Goal: Information Seeking & Learning: Find specific fact

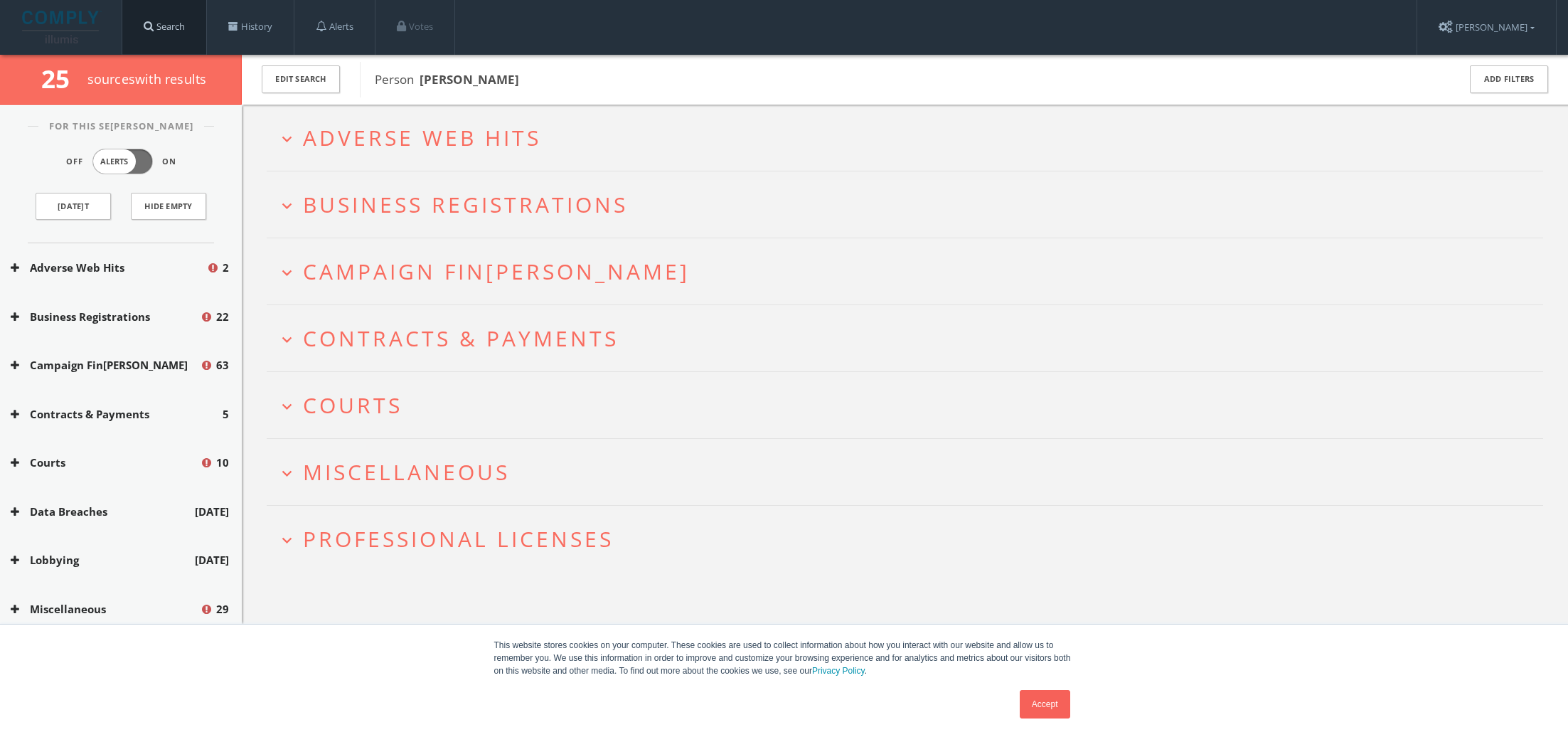
click at [169, 25] on link "Search" at bounding box center [164, 26] width 84 height 54
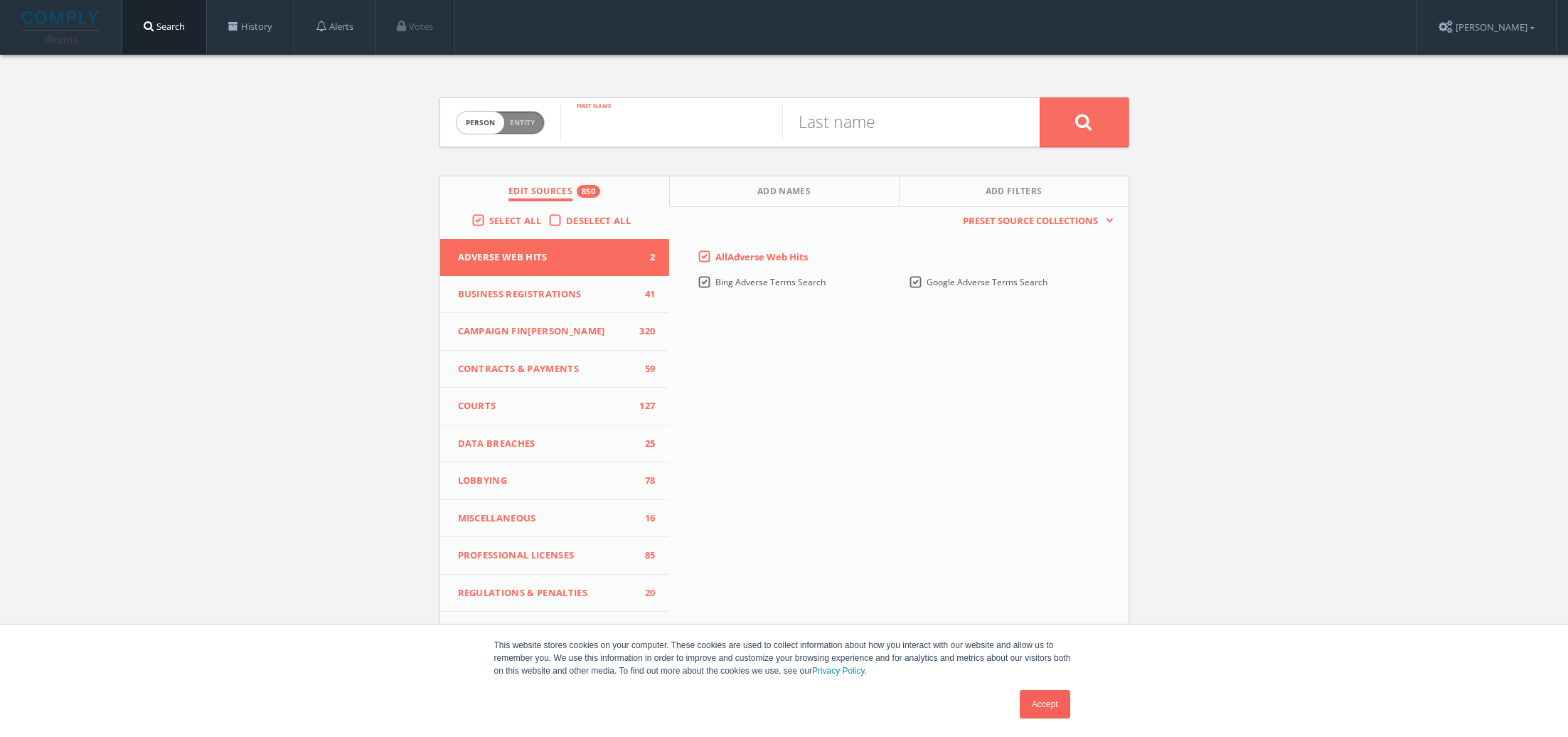
click at [713, 126] on input "text" at bounding box center [671, 122] width 222 height 37
type input "crystal"
type input "Hudson"
drag, startPoint x: 713, startPoint y: 126, endPoint x: 1110, endPoint y: 120, distance: 397.0
click at [1110, 120] on button at bounding box center [1084, 122] width 89 height 50
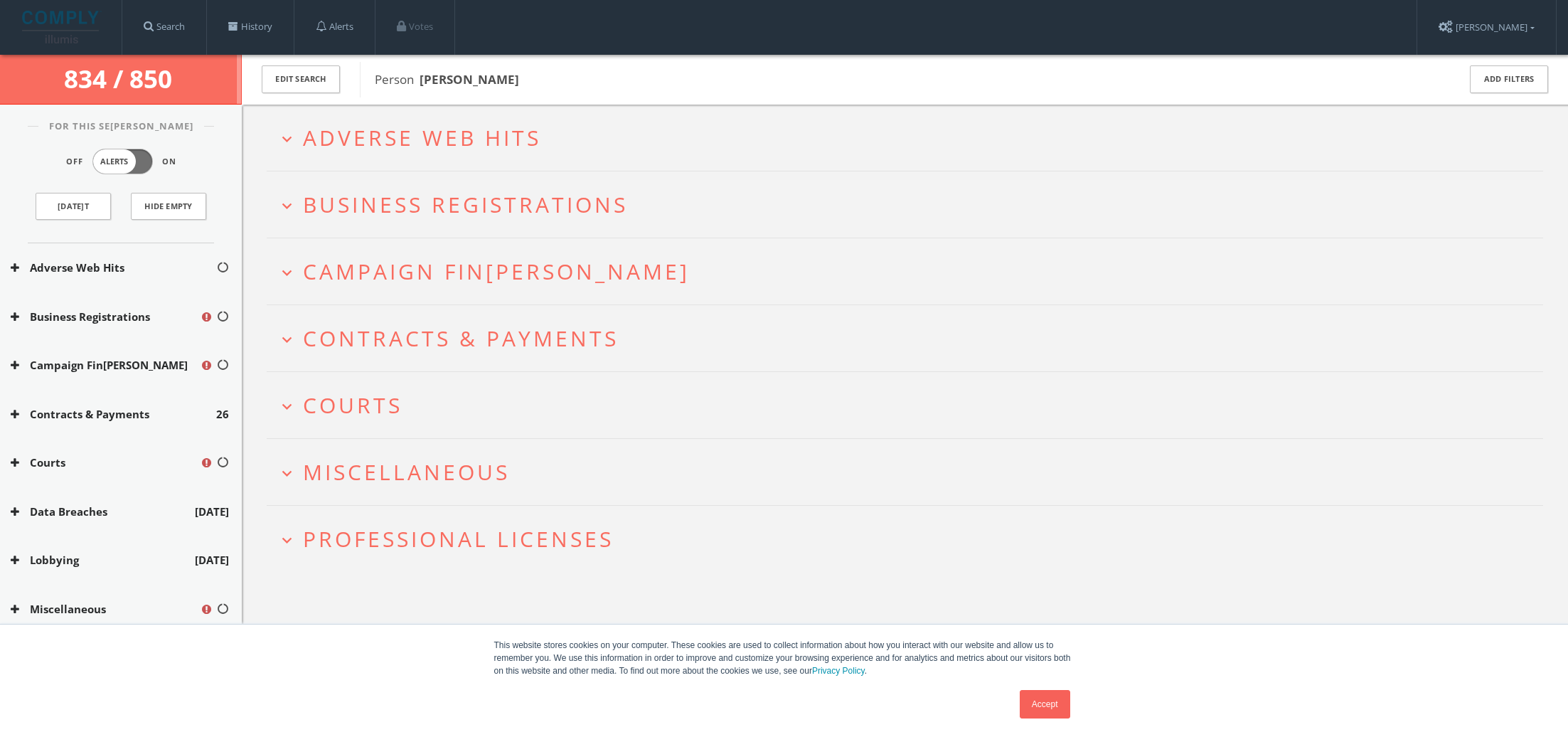
click at [287, 135] on icon "expand_more" at bounding box center [286, 138] width 19 height 19
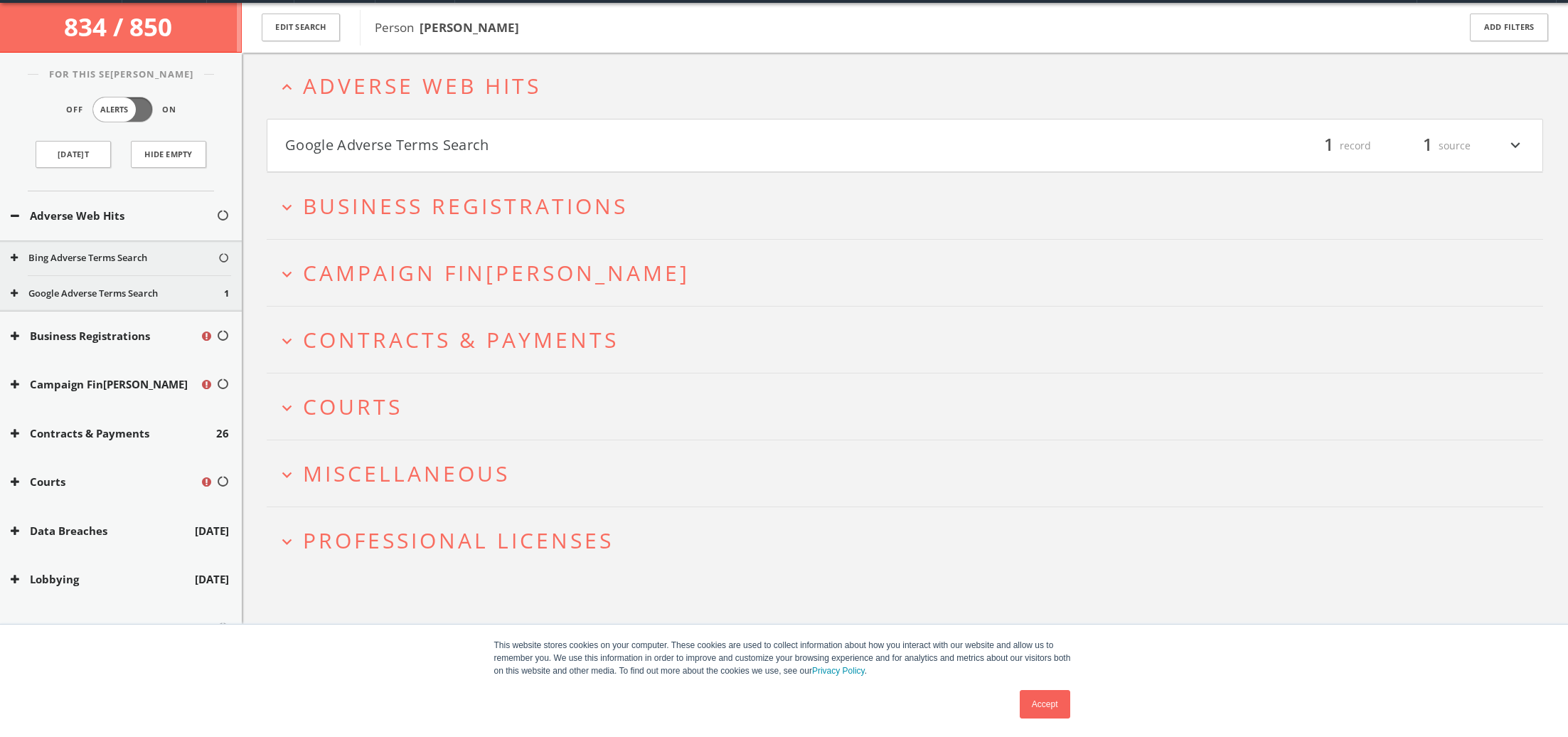
scroll to position [54, 0]
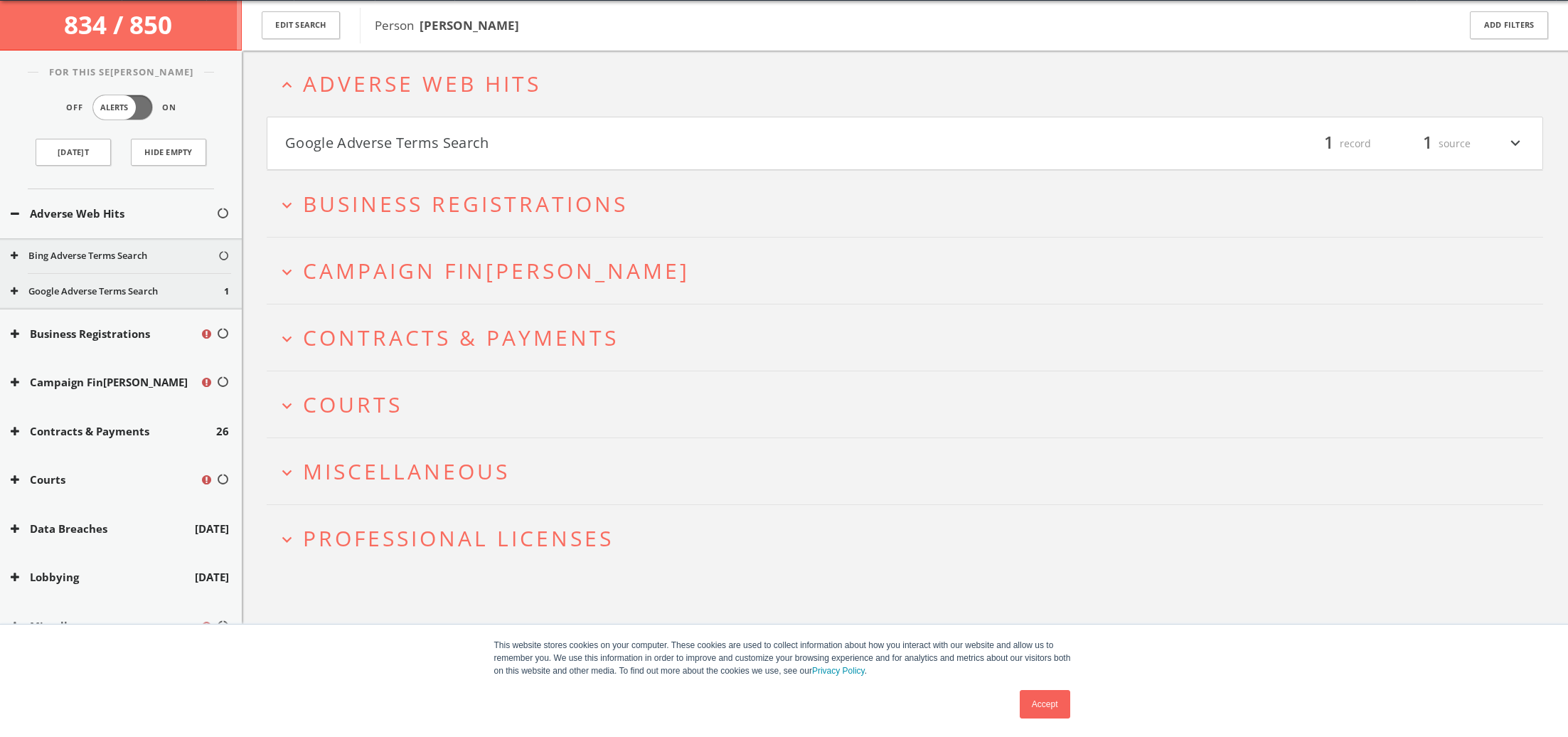
click at [312, 146] on button "Google Adverse Terms Search" at bounding box center [595, 144] width 620 height 25
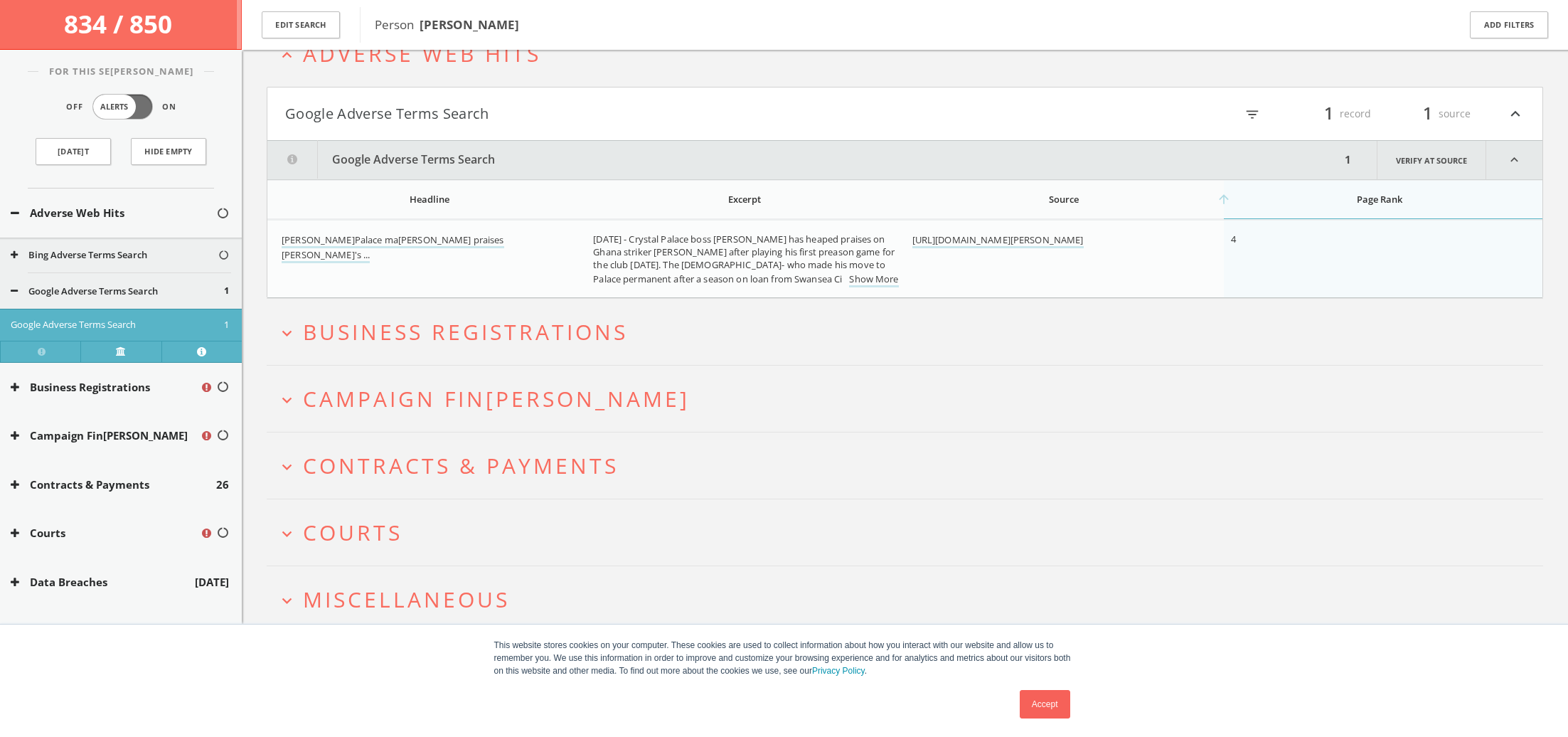
scroll to position [103, 0]
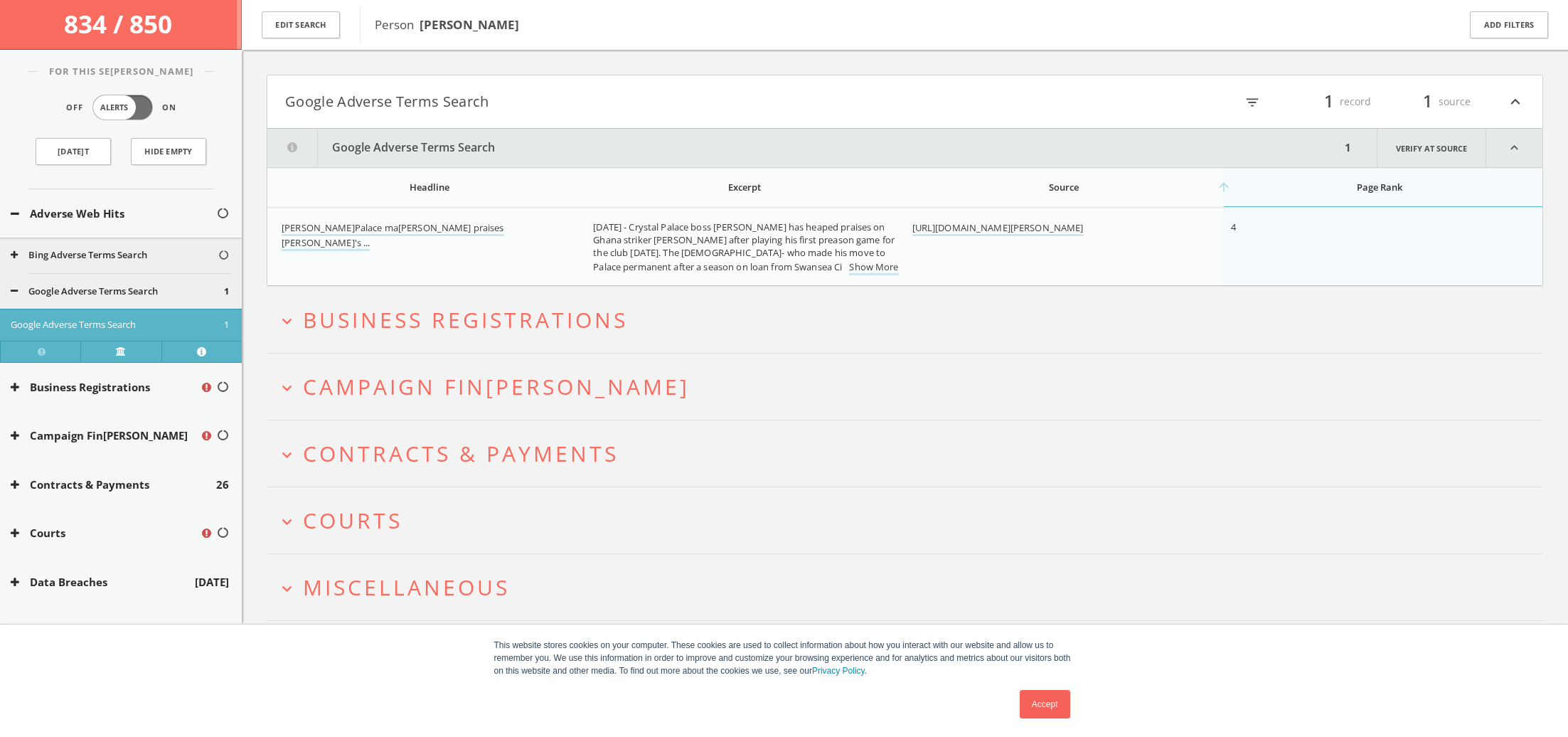
click at [288, 323] on icon "expand_more" at bounding box center [286, 320] width 19 height 19
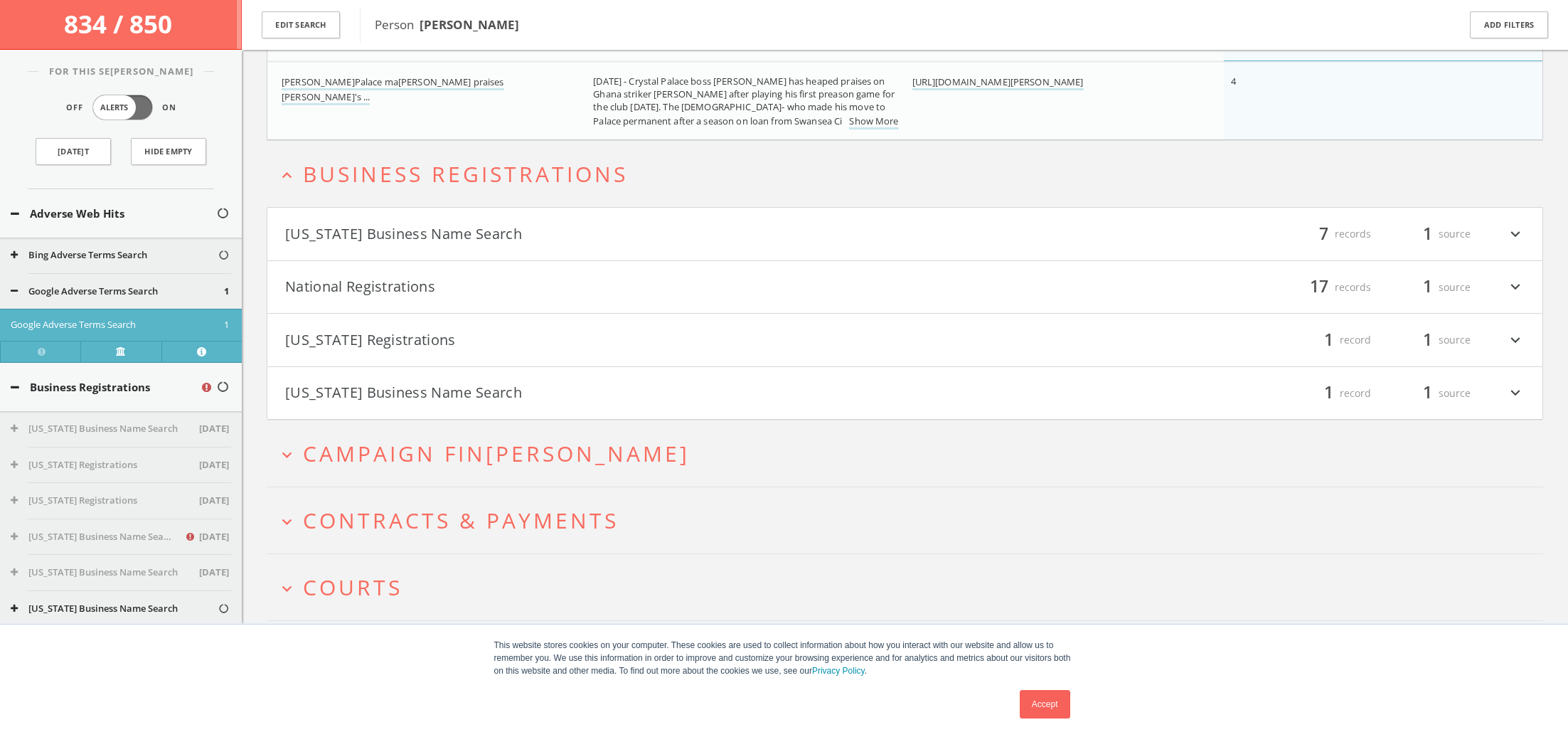
scroll to position [316, 0]
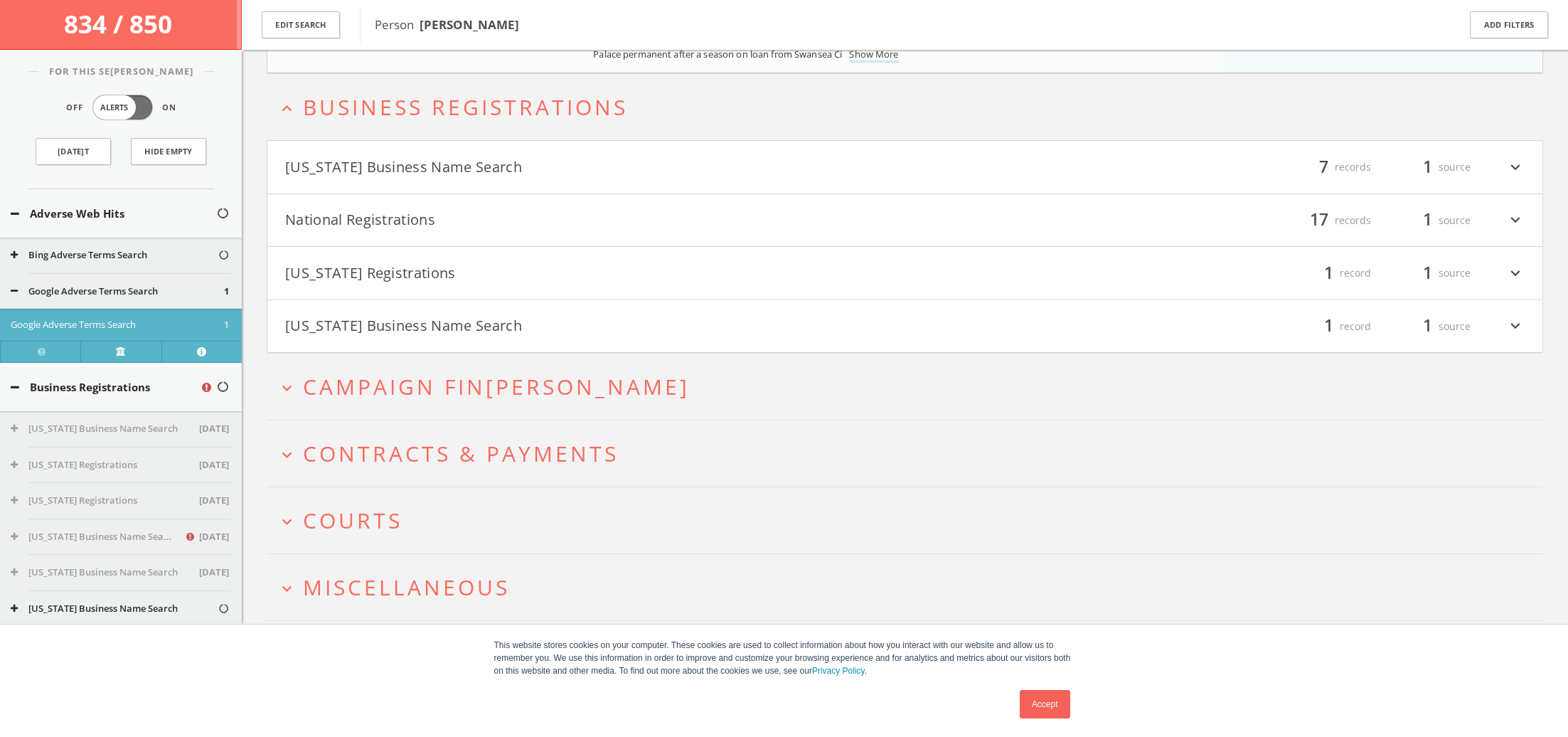
click at [334, 380] on span "Campaign Fin[PERSON_NAME]" at bounding box center [496, 387] width 387 height 29
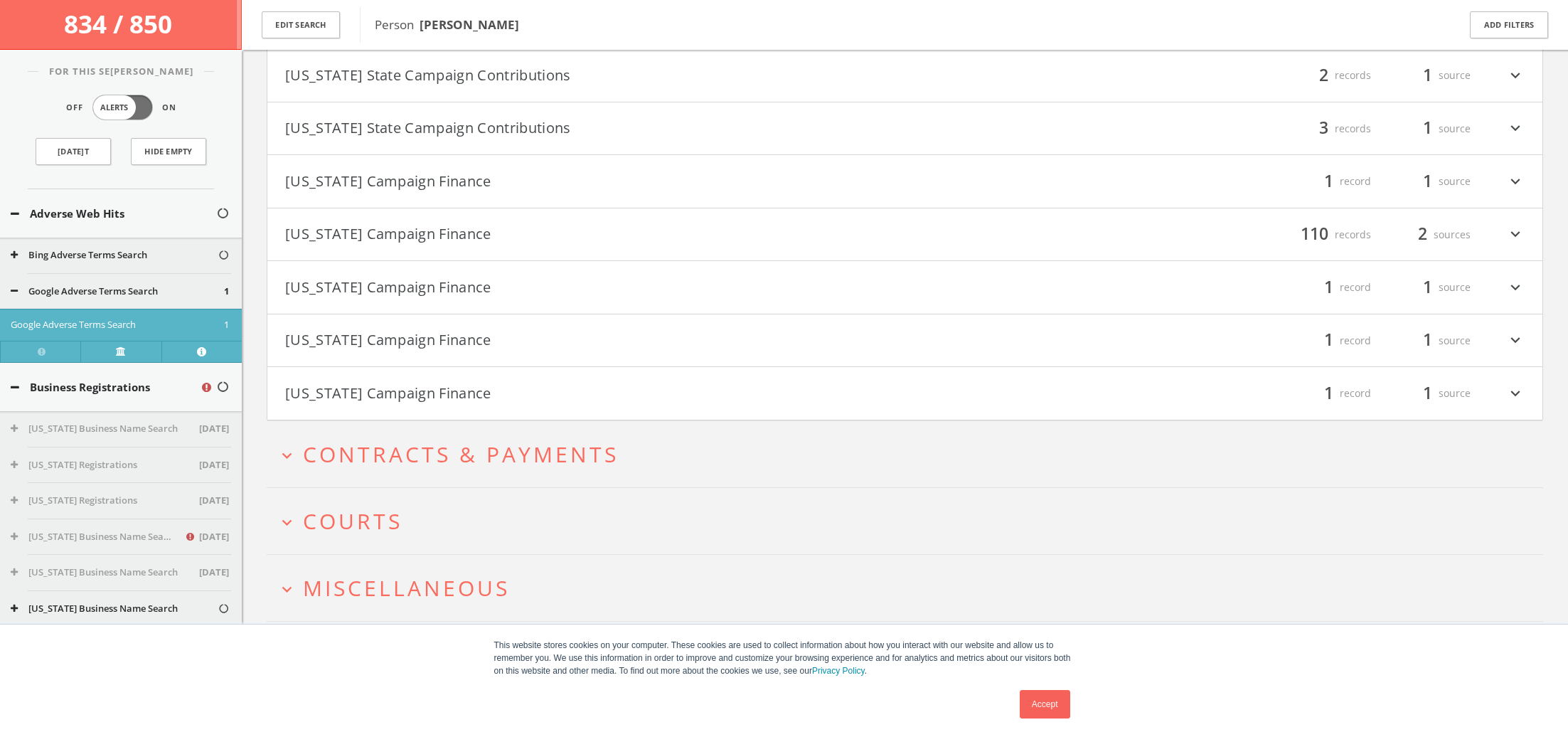
click at [357, 444] on span "Contracts & Payments" at bounding box center [460, 454] width 316 height 29
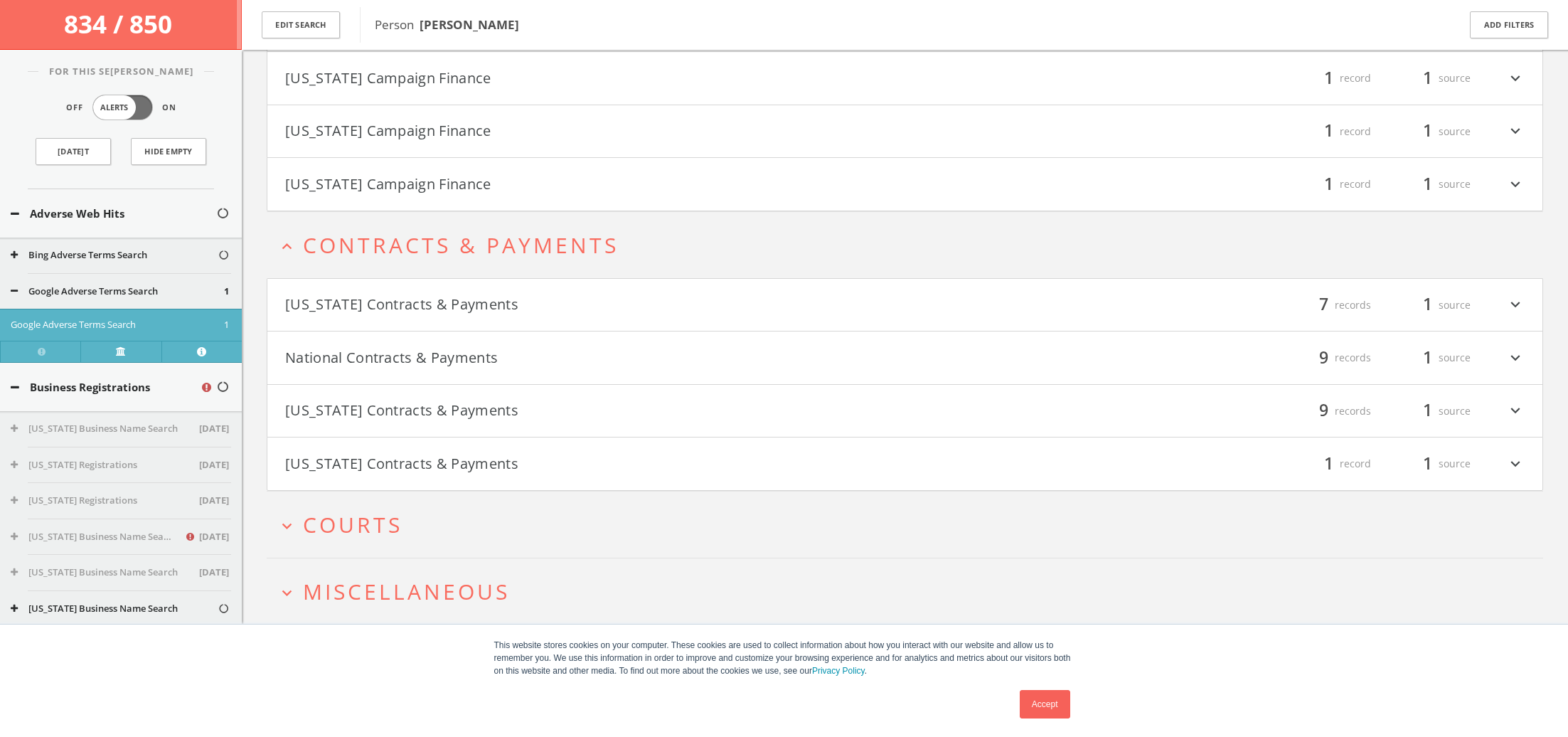
scroll to position [1112, 0]
click at [380, 410] on button "[US_STATE] Contracts & Payments" at bounding box center [595, 408] width 620 height 25
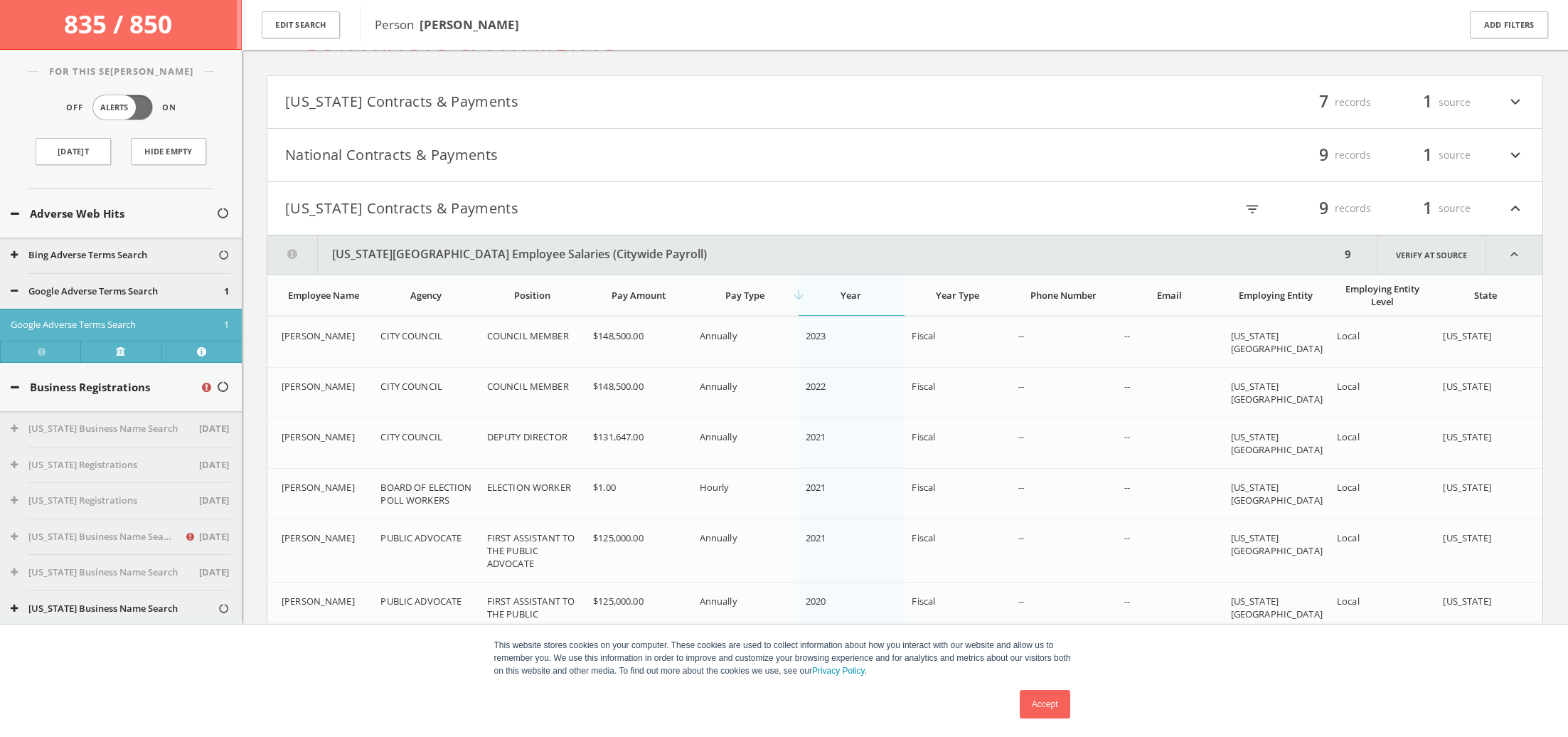
scroll to position [1308, 0]
click at [344, 214] on button "[US_STATE] Contracts & Payments" at bounding box center [595, 210] width 620 height 25
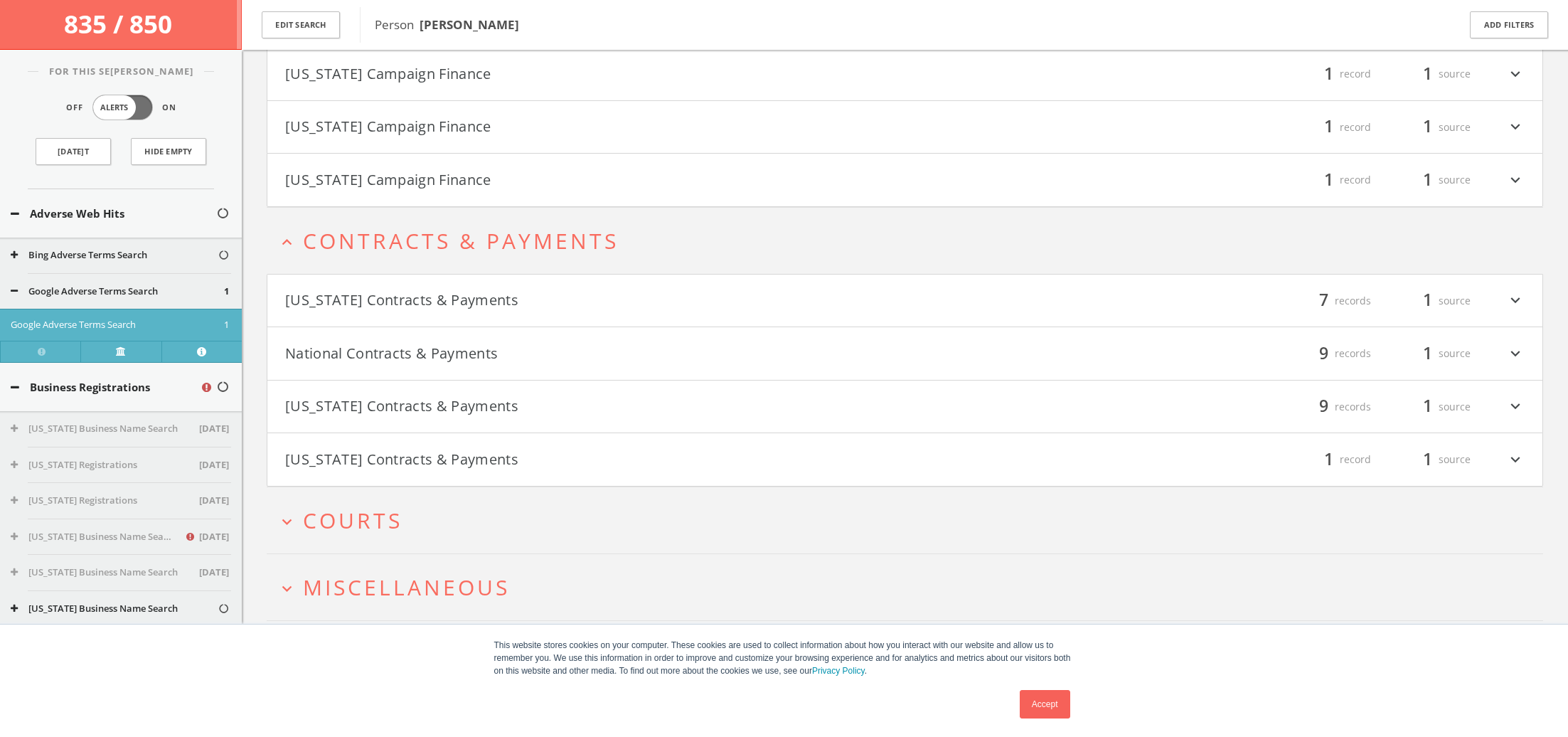
scroll to position [1112, 0]
click at [403, 350] on button "National Contracts & Payments" at bounding box center [595, 354] width 620 height 25
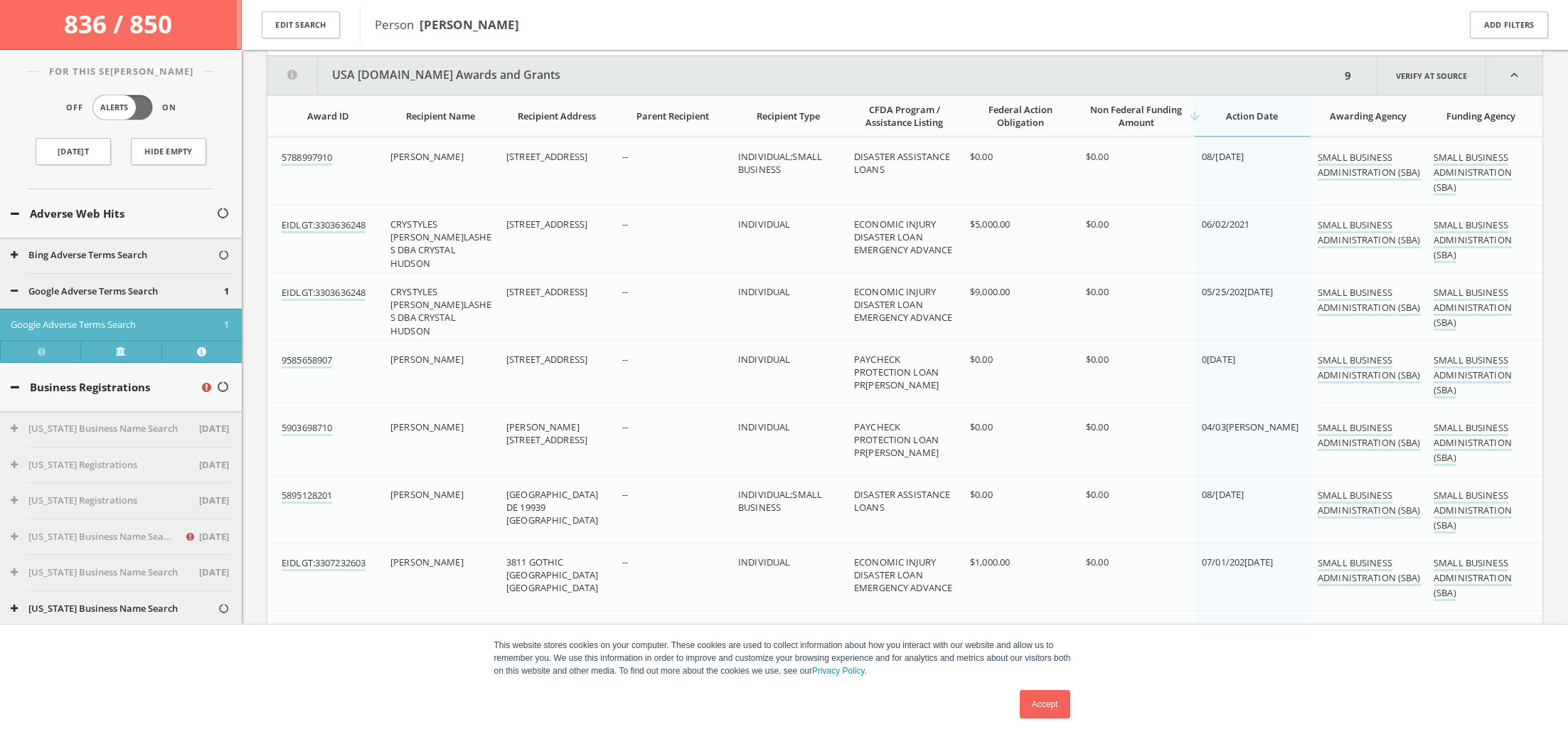
scroll to position [1442, 0]
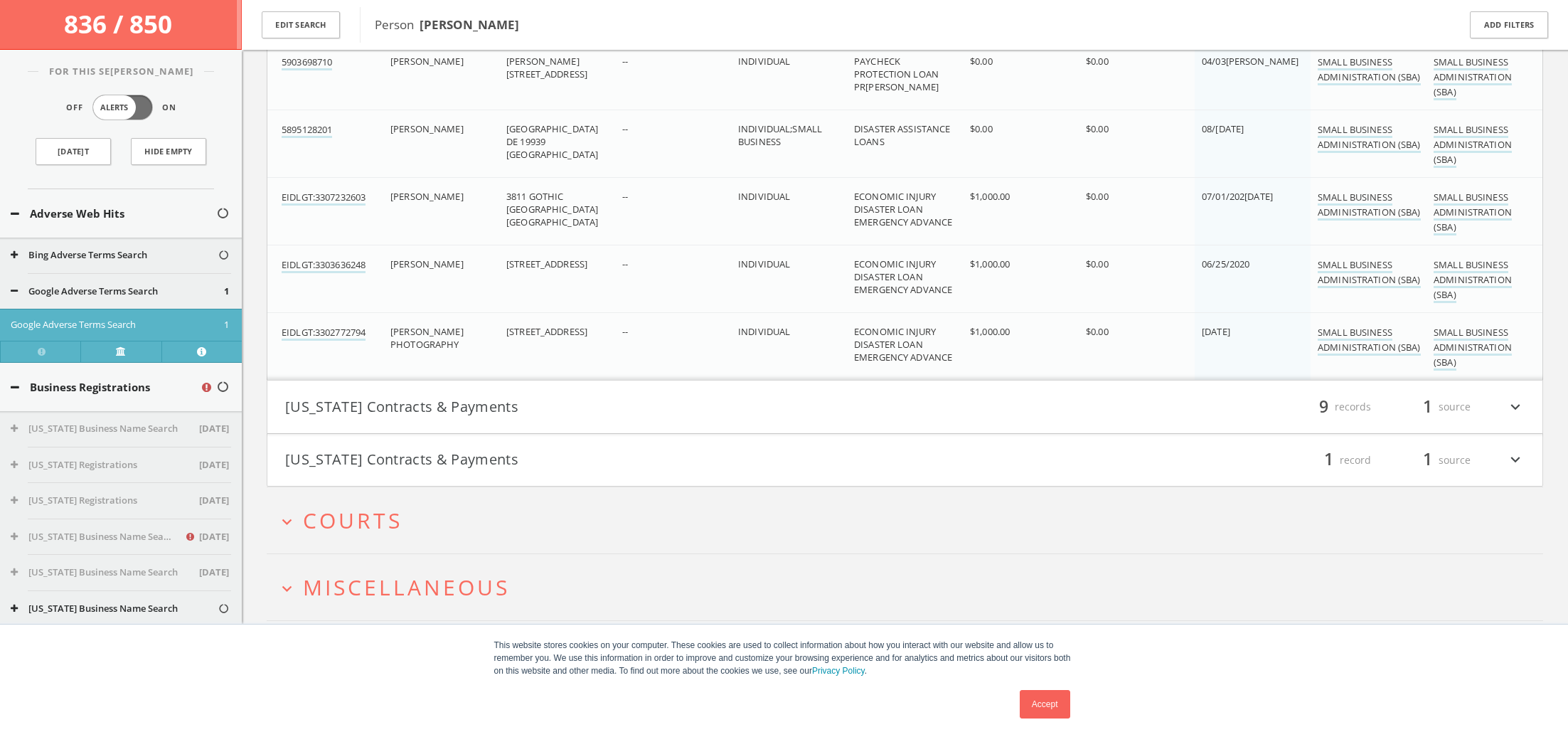
click at [377, 513] on span "Courts" at bounding box center [352, 520] width 99 height 29
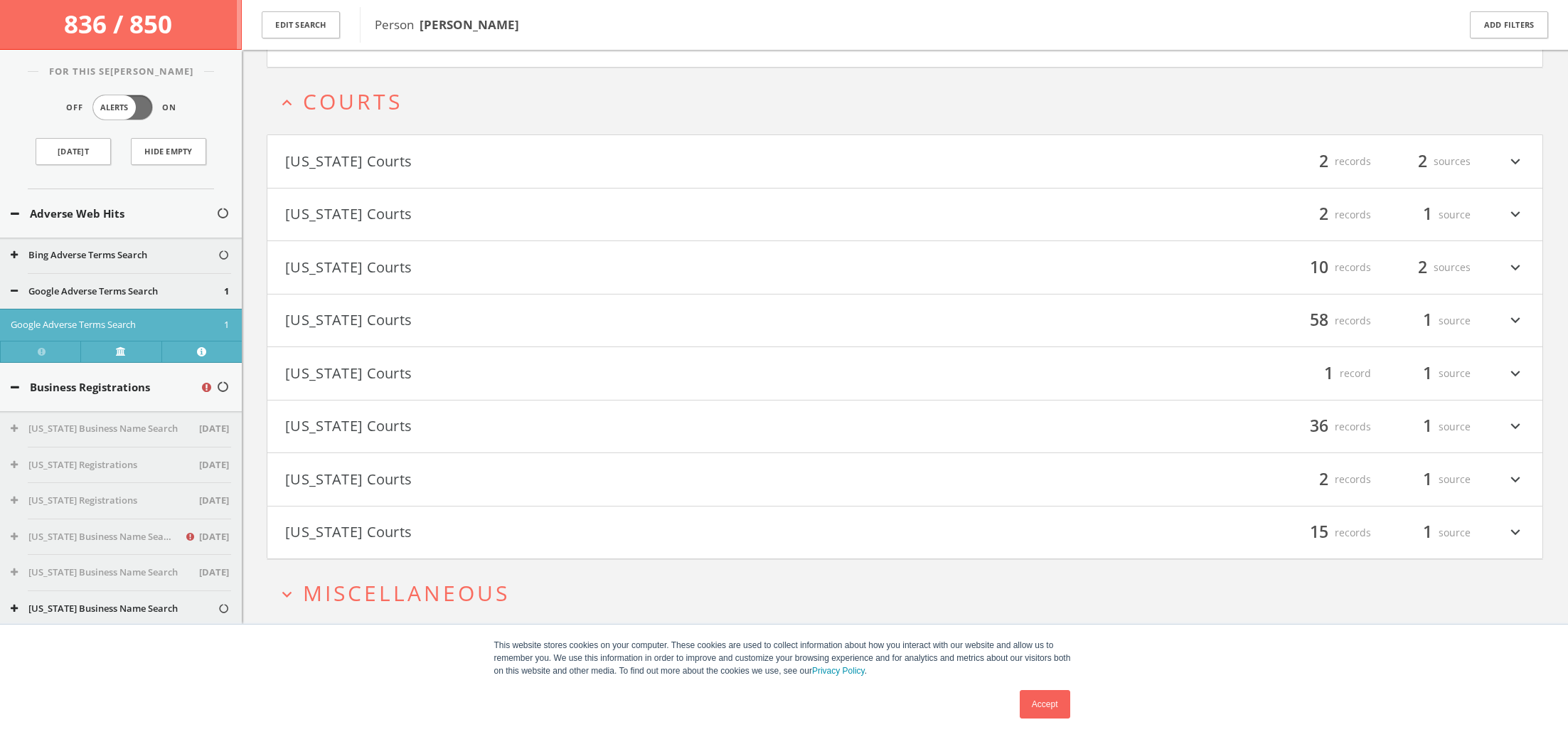
scroll to position [2226, 0]
click at [412, 465] on button "[US_STATE] Courts" at bounding box center [595, 473] width 620 height 25
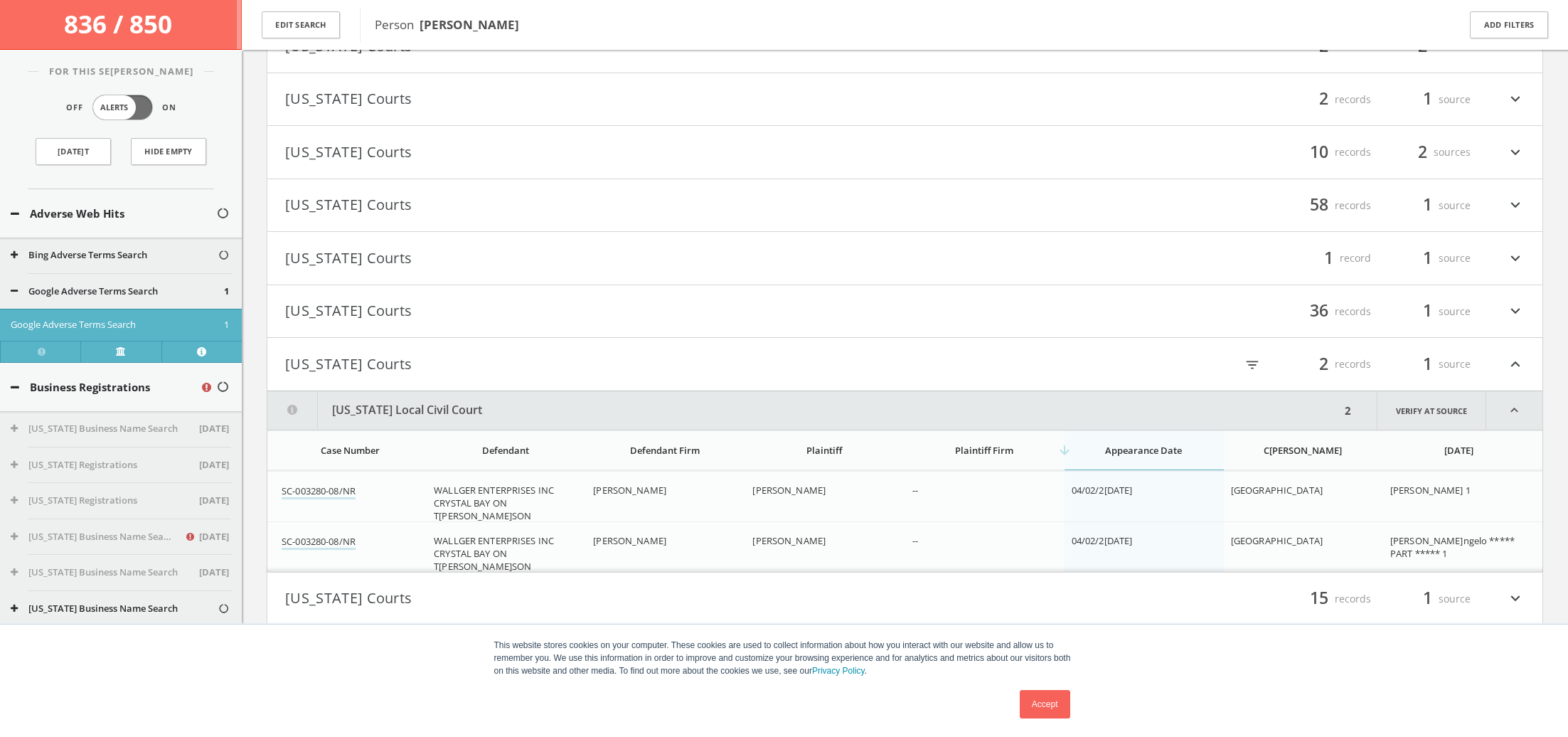
scroll to position [2408, 0]
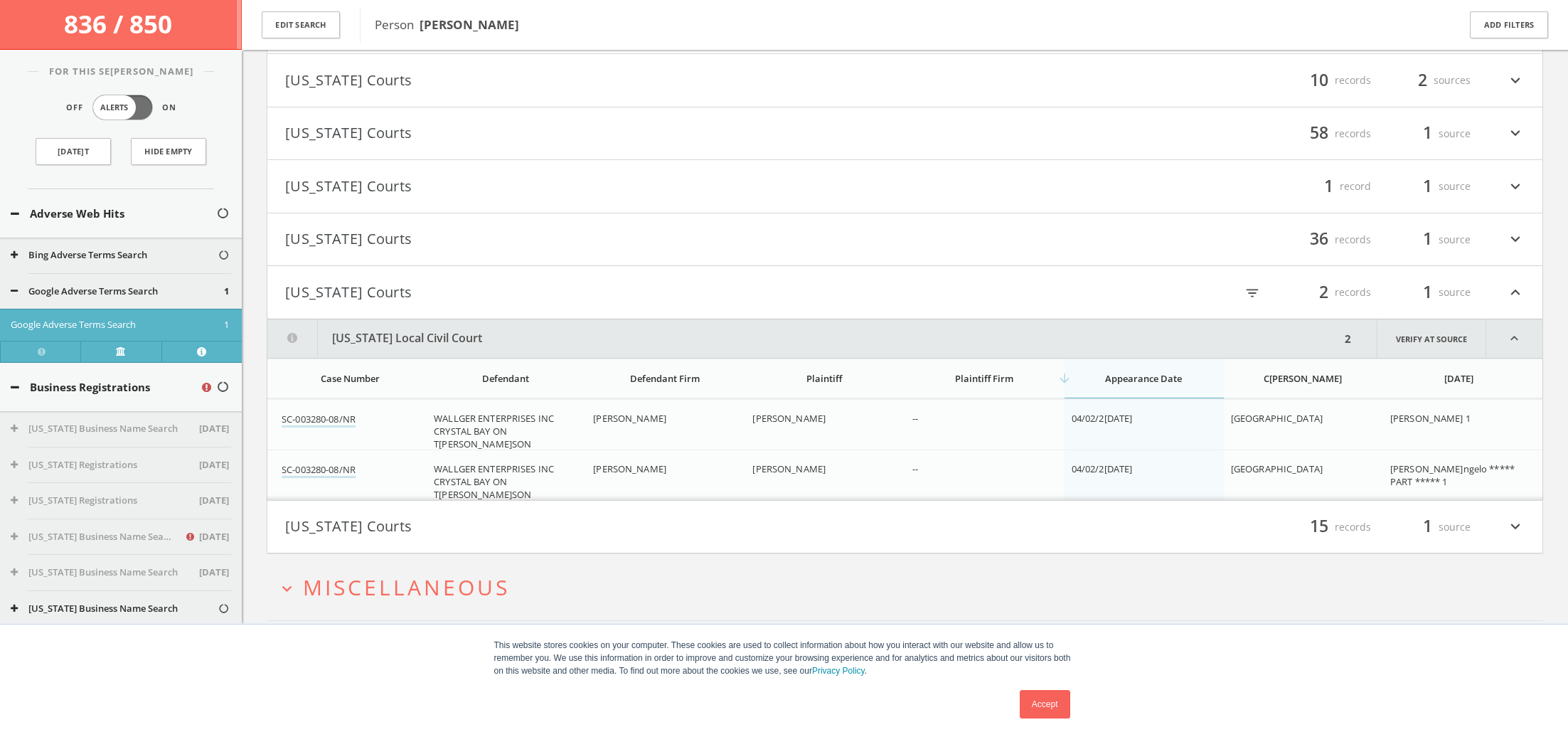
click at [334, 582] on span "Miscellaneous" at bounding box center [406, 587] width 206 height 29
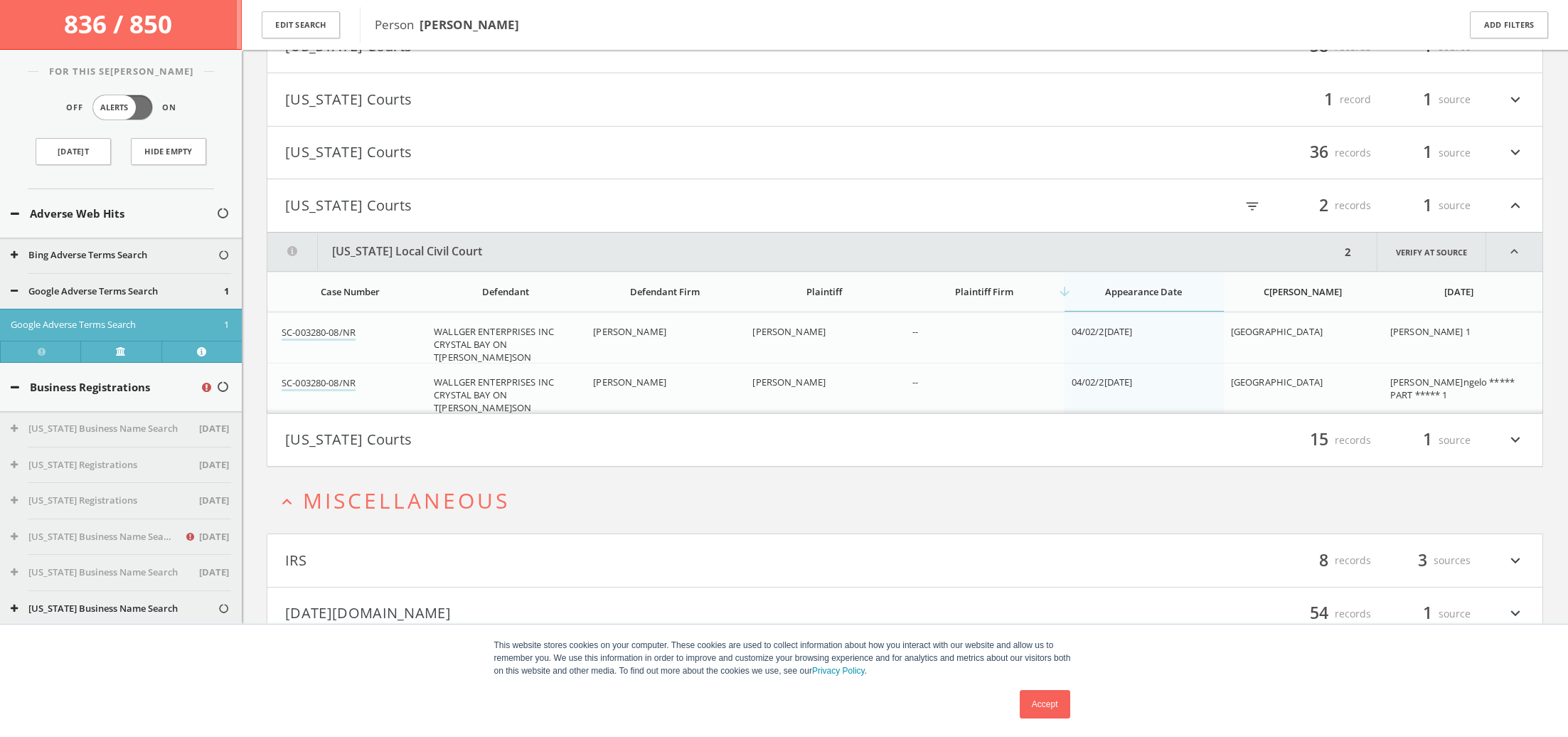
scroll to position [2568, 0]
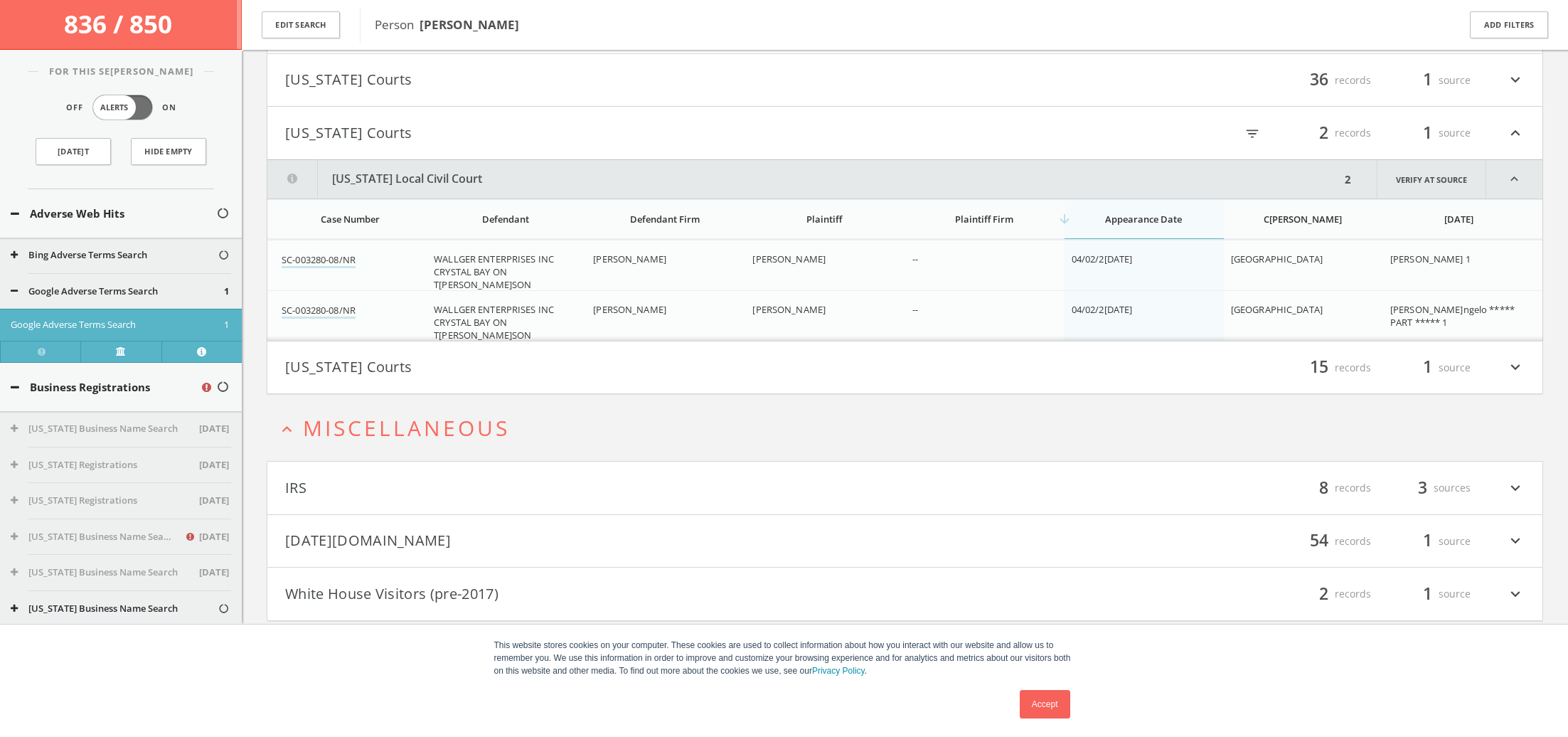
click at [412, 493] on button "IRS" at bounding box center [595, 488] width 620 height 25
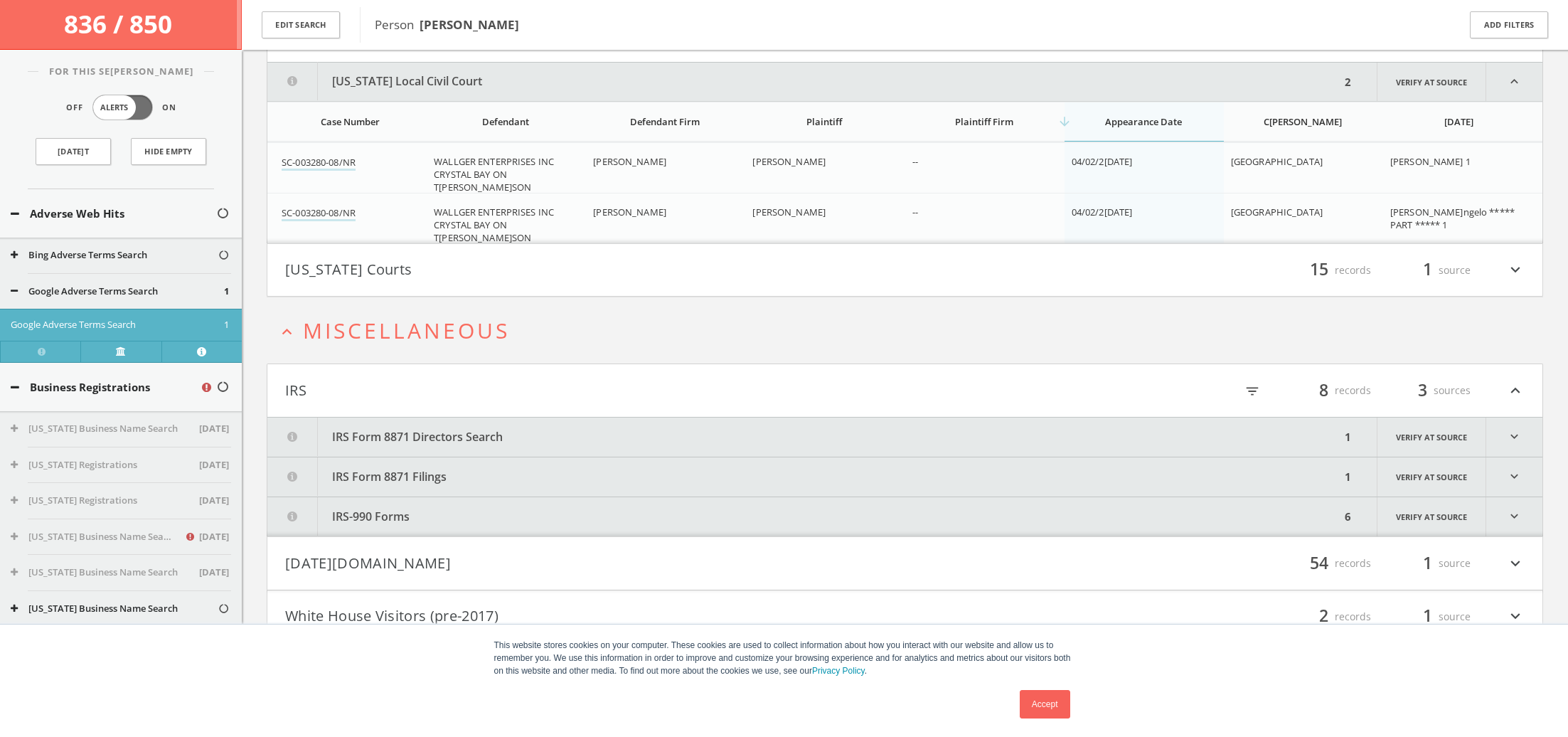
scroll to position [2688, 0]
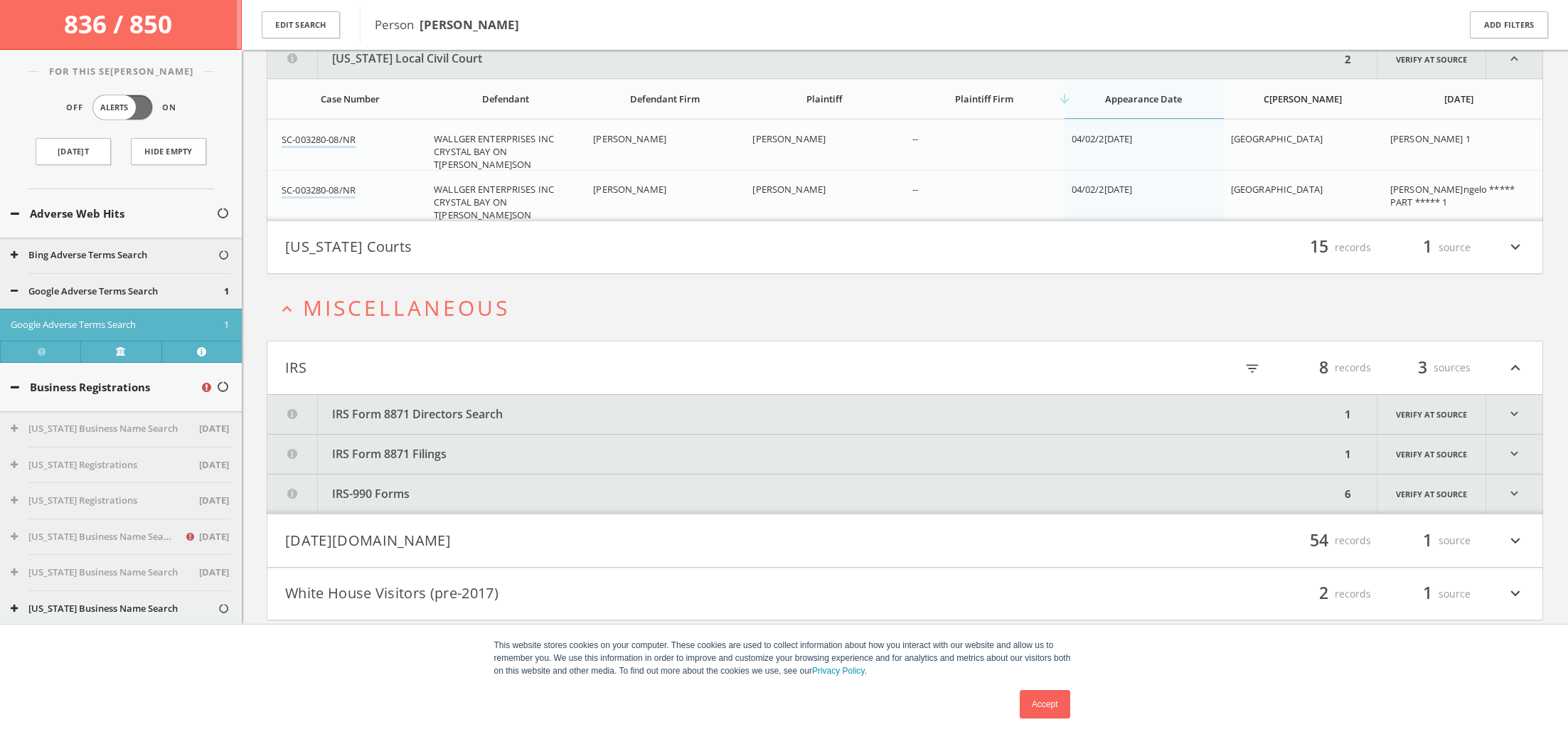
click at [457, 500] on button "IRS-990 Forms" at bounding box center [804, 493] width 1073 height 39
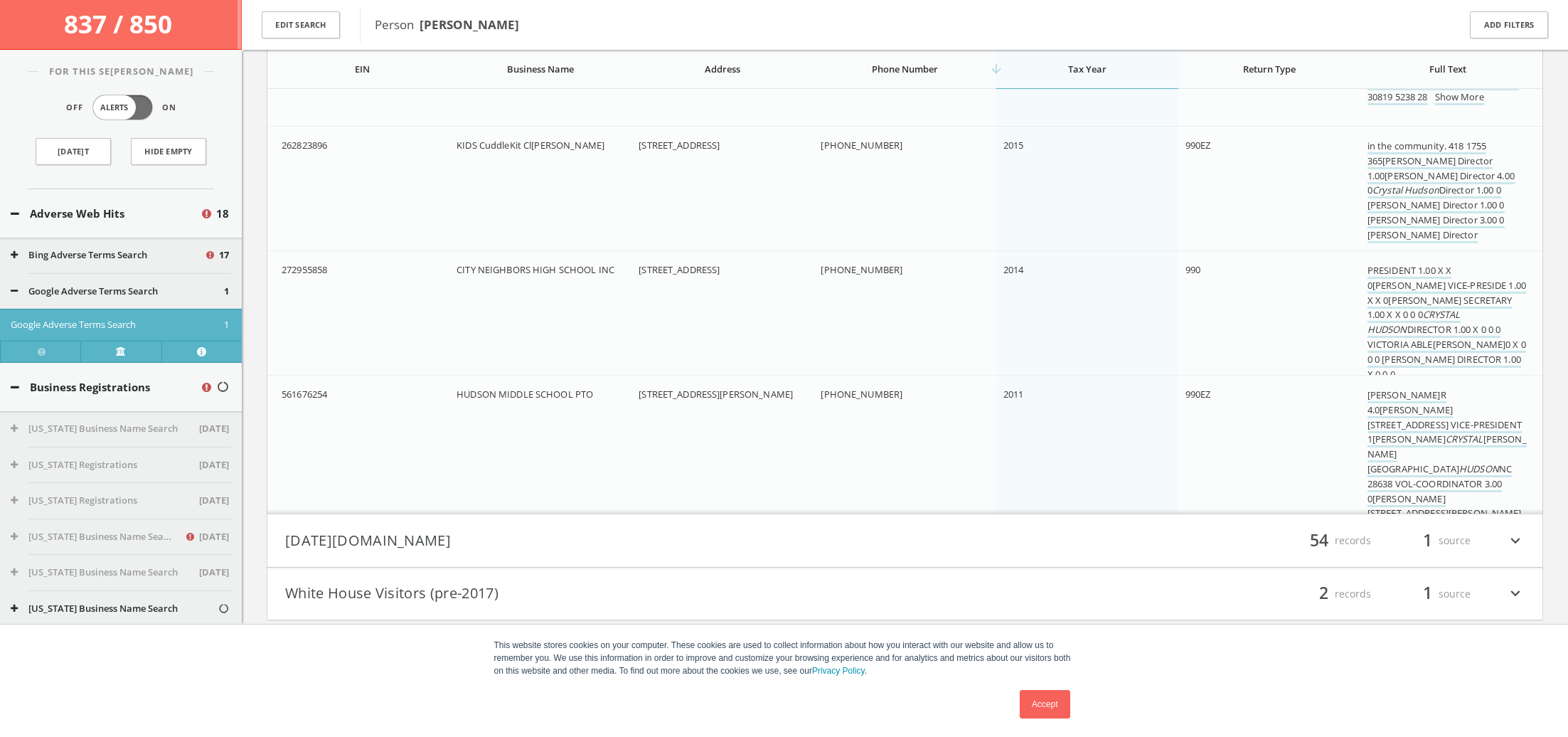
scroll to position [3556, 0]
click at [471, 547] on button "[DATE][DOMAIN_NAME]" at bounding box center [595, 540] width 620 height 25
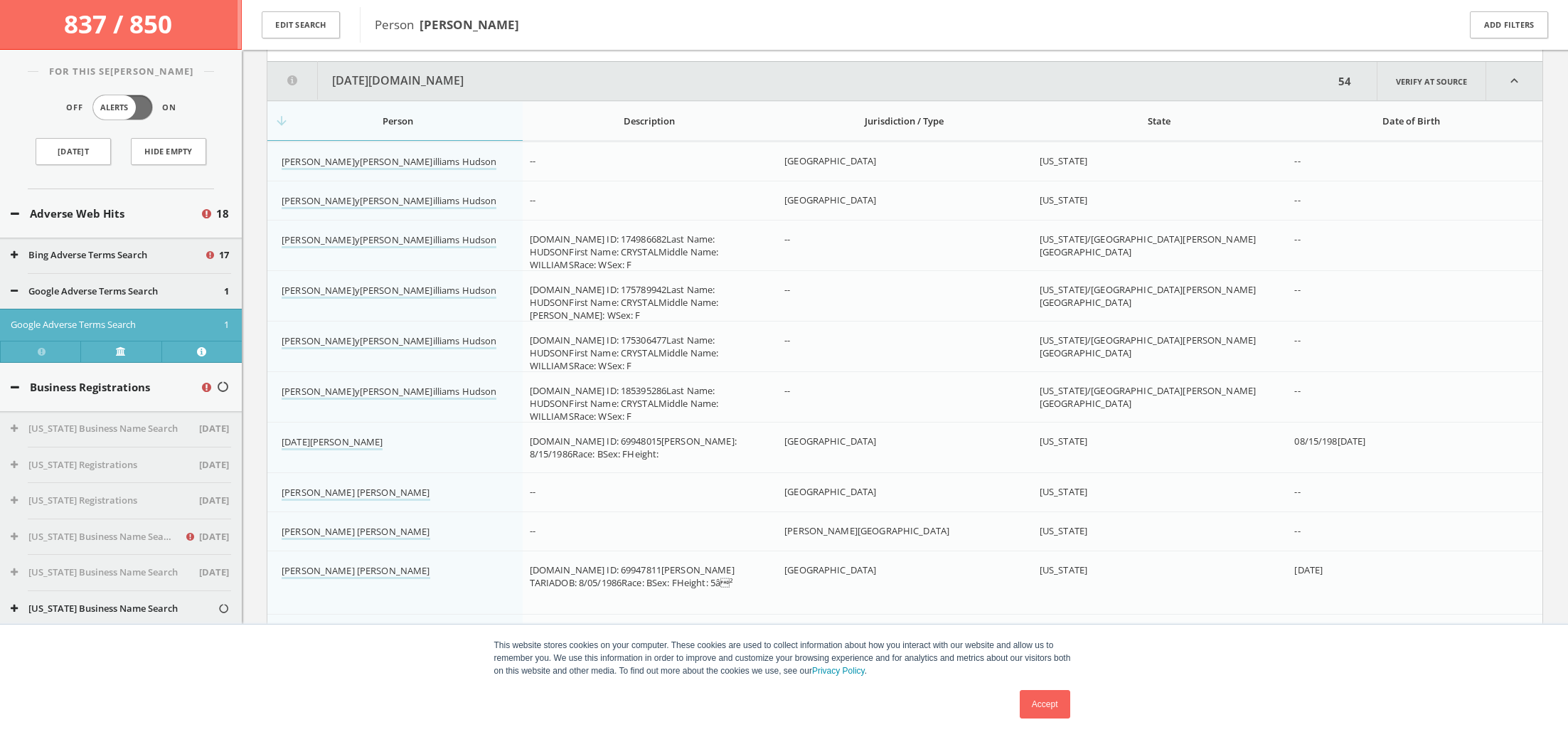
scroll to position [4074, 0]
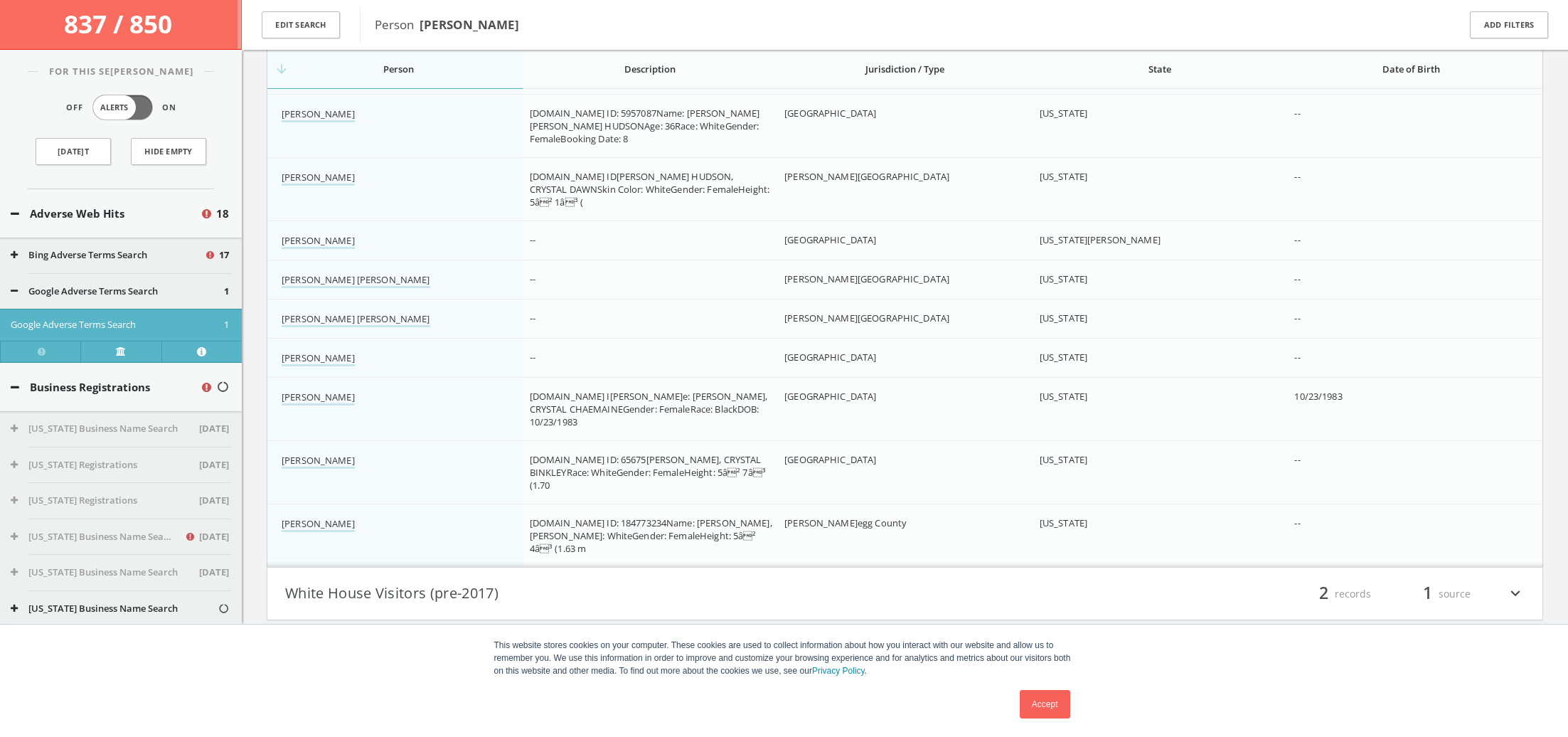
click at [478, 596] on button "White House Visitors (pre-2017)" at bounding box center [595, 593] width 620 height 25
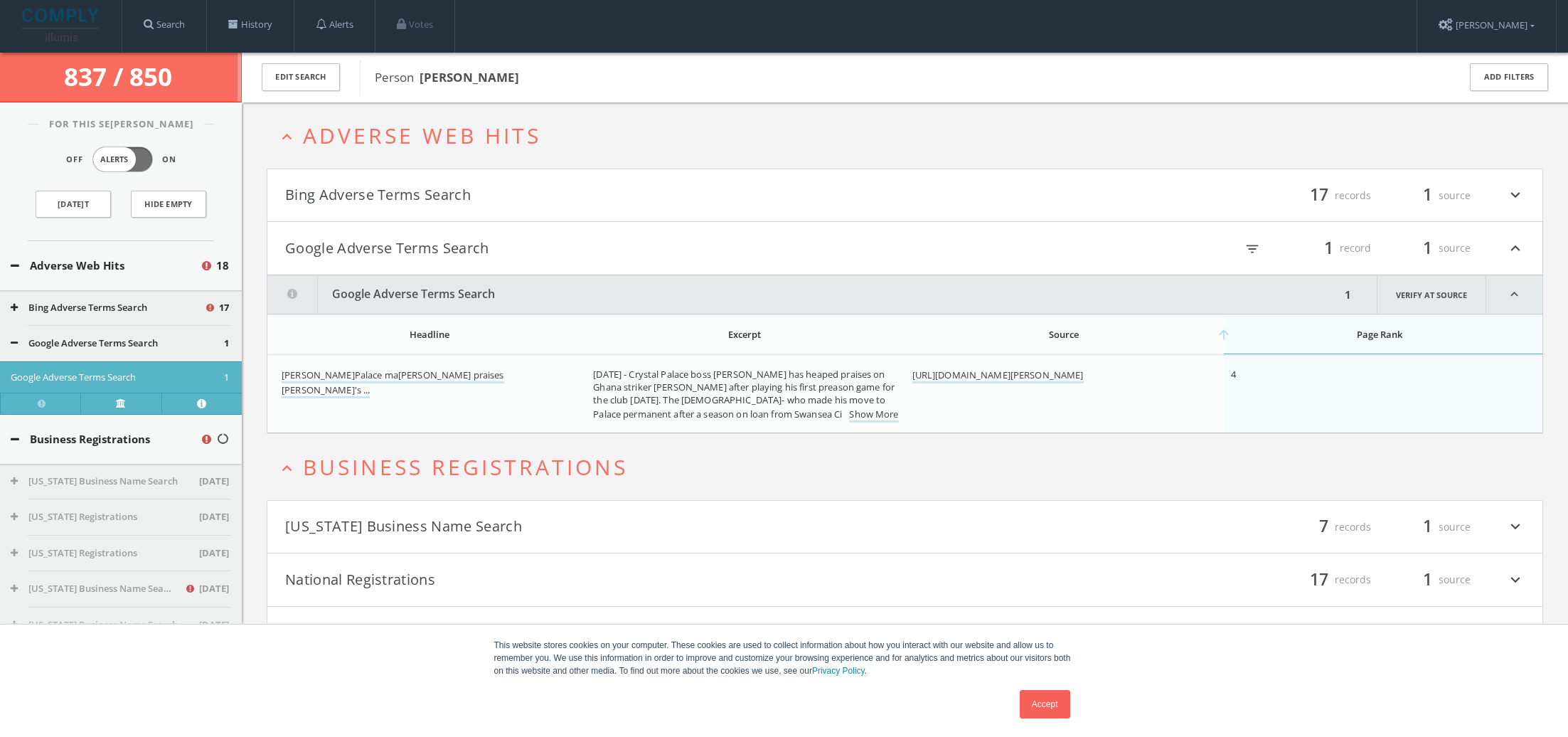
scroll to position [4, 0]
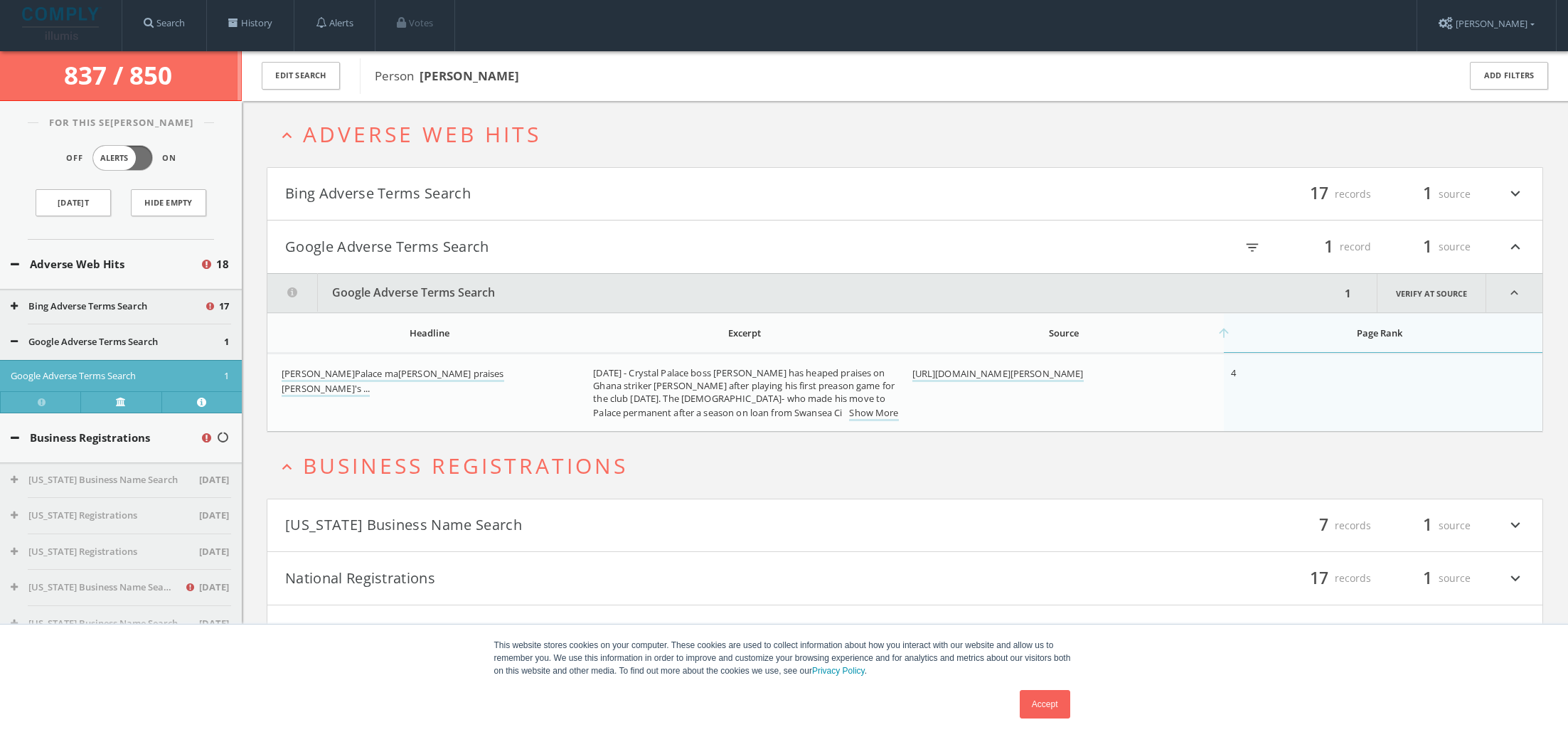
click at [445, 186] on button "Bing Adverse Terms Search" at bounding box center [595, 194] width 620 height 25
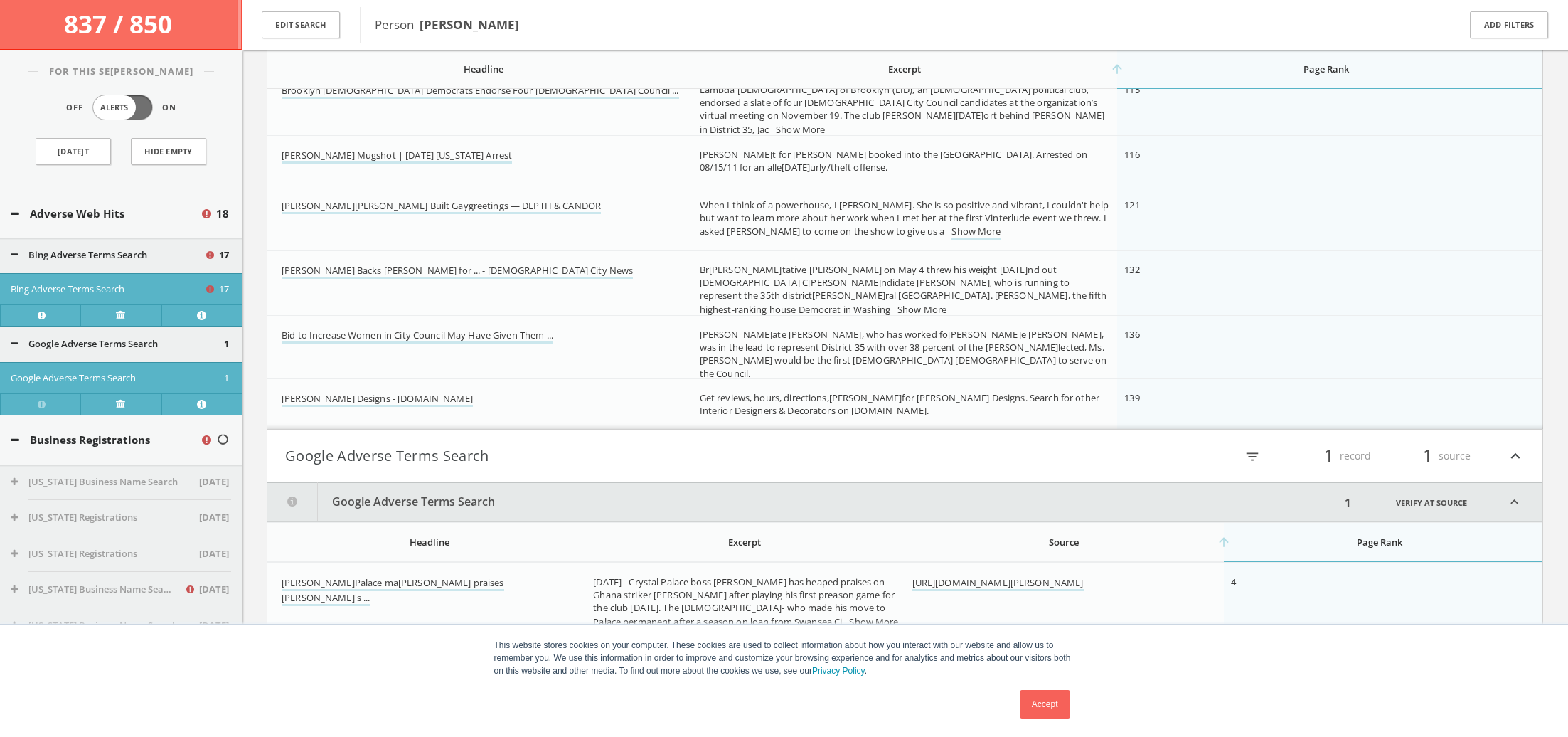
scroll to position [940, 0]
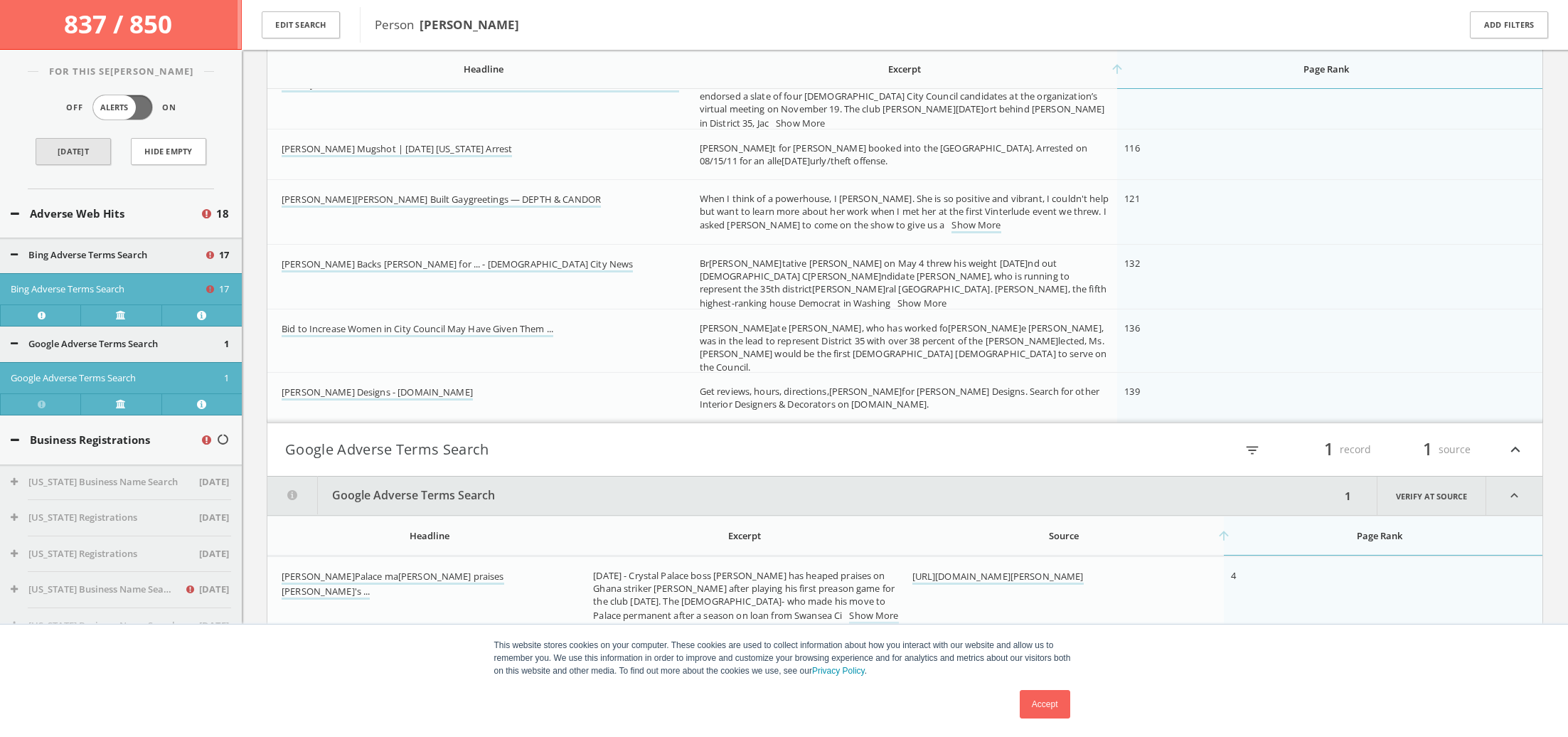
click at [65, 155] on link "[DATE]t" at bounding box center [73, 152] width 75 height 27
click at [468, 27] on b "[PERSON_NAME]" at bounding box center [468, 25] width 99 height 16
click at [316, 27] on button "Edit Search" at bounding box center [301, 25] width 78 height 27
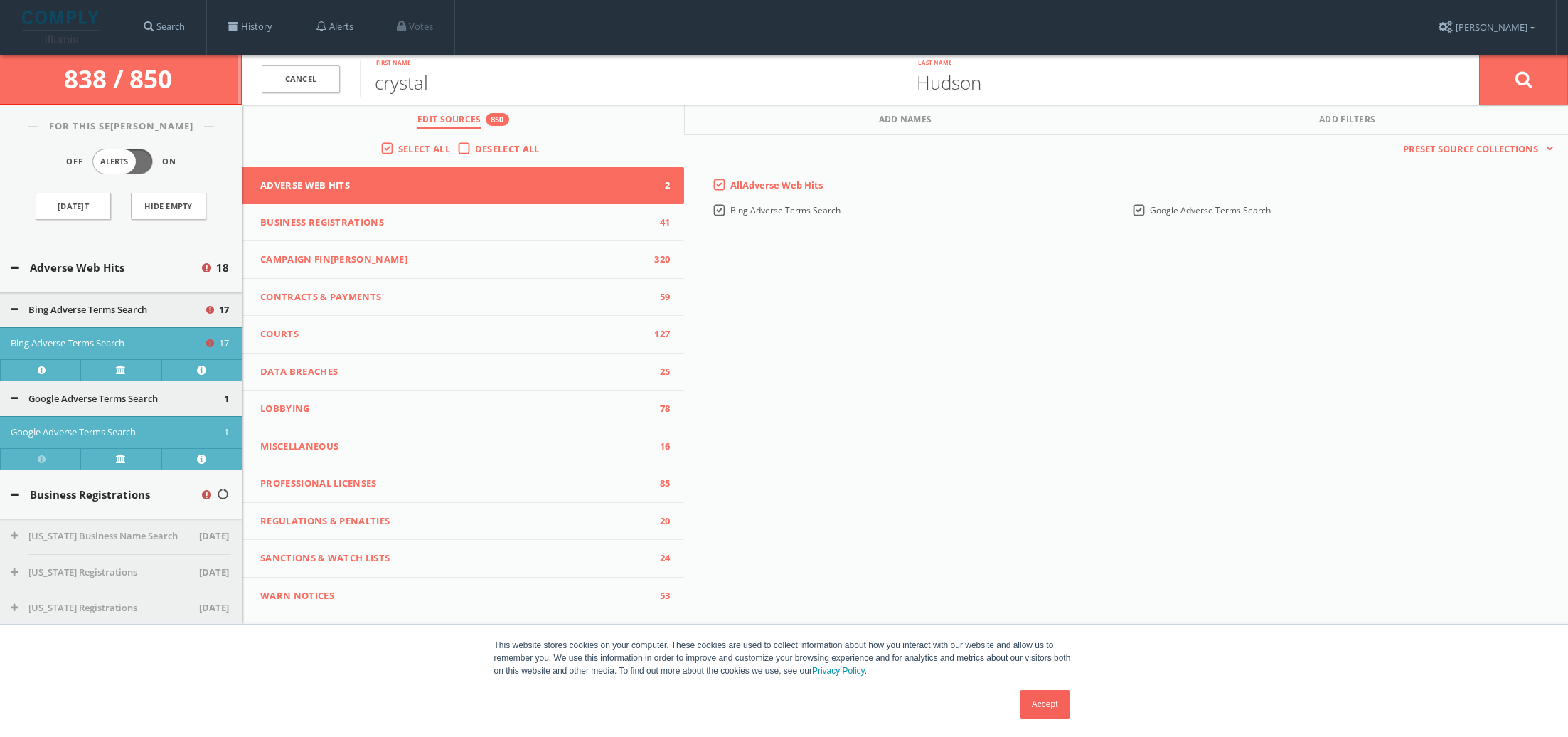
scroll to position [0, 0]
click at [197, 30] on link "Search" at bounding box center [164, 26] width 84 height 54
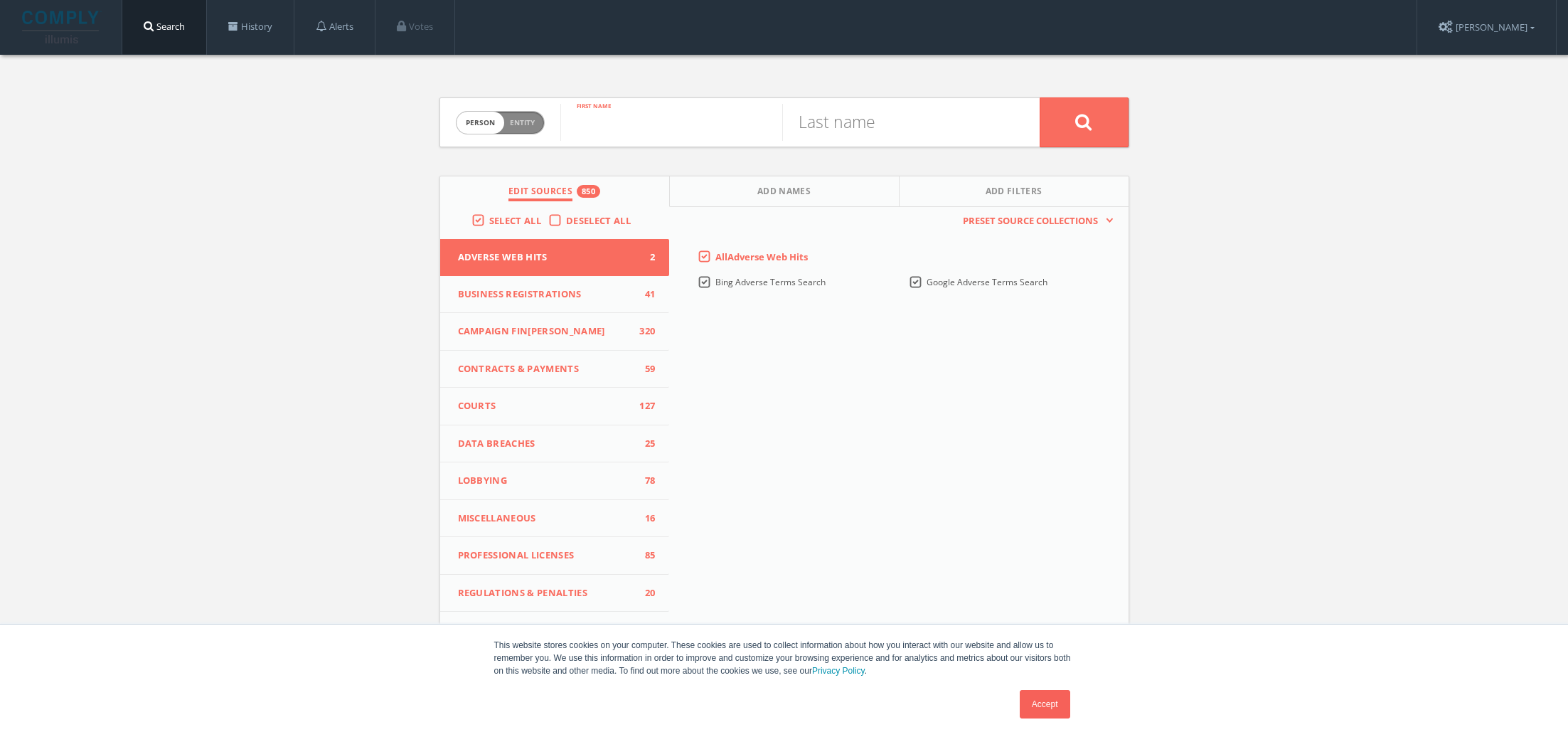
click at [638, 121] on input "text" at bounding box center [671, 122] width 222 height 37
type input "[PERSON_NAME]"
type input "de [PERSON_NAME]osa"
click at [1080, 124] on icon at bounding box center [1083, 122] width 17 height 18
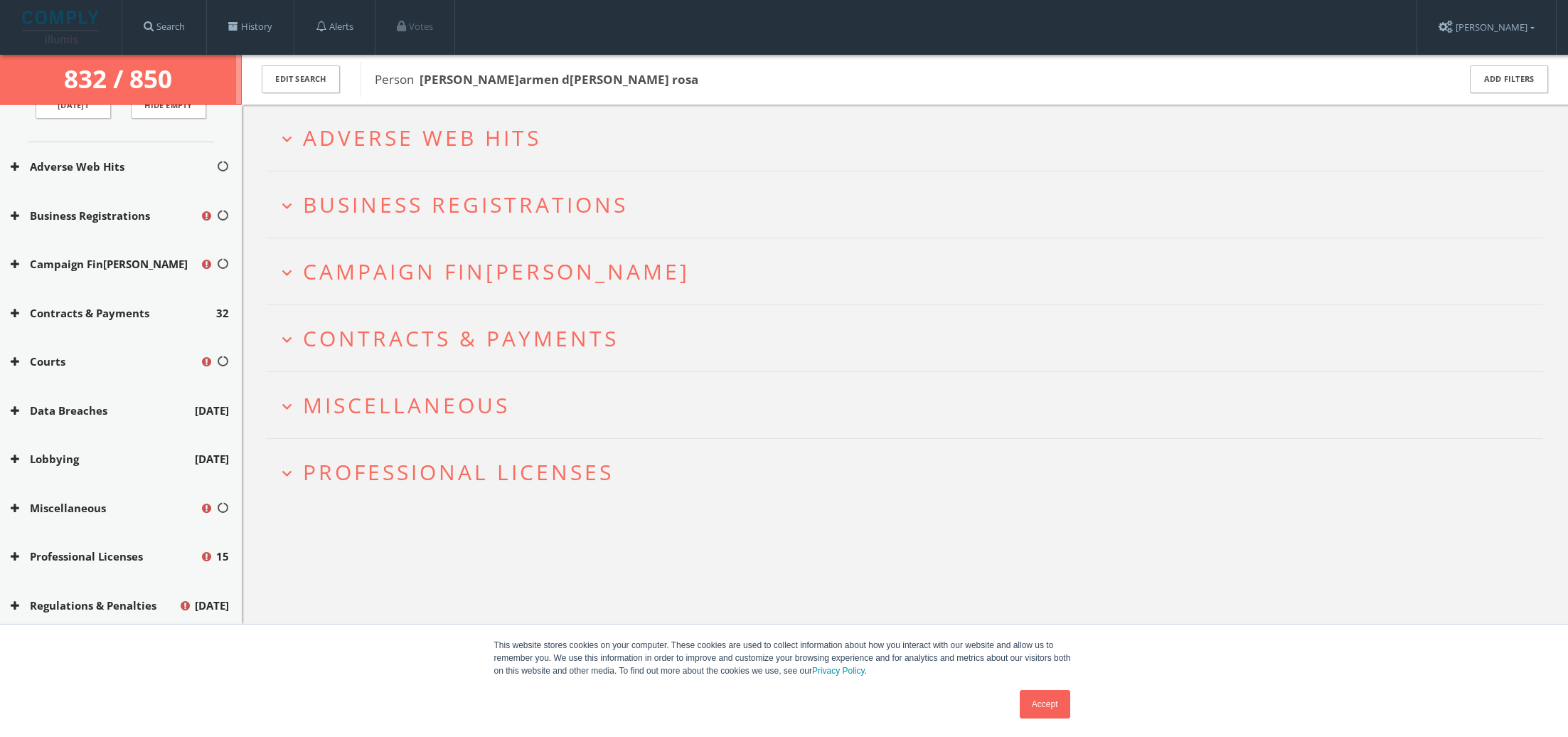
scroll to position [100, 0]
click at [17, 552] on icon at bounding box center [15, 558] width 8 height 11
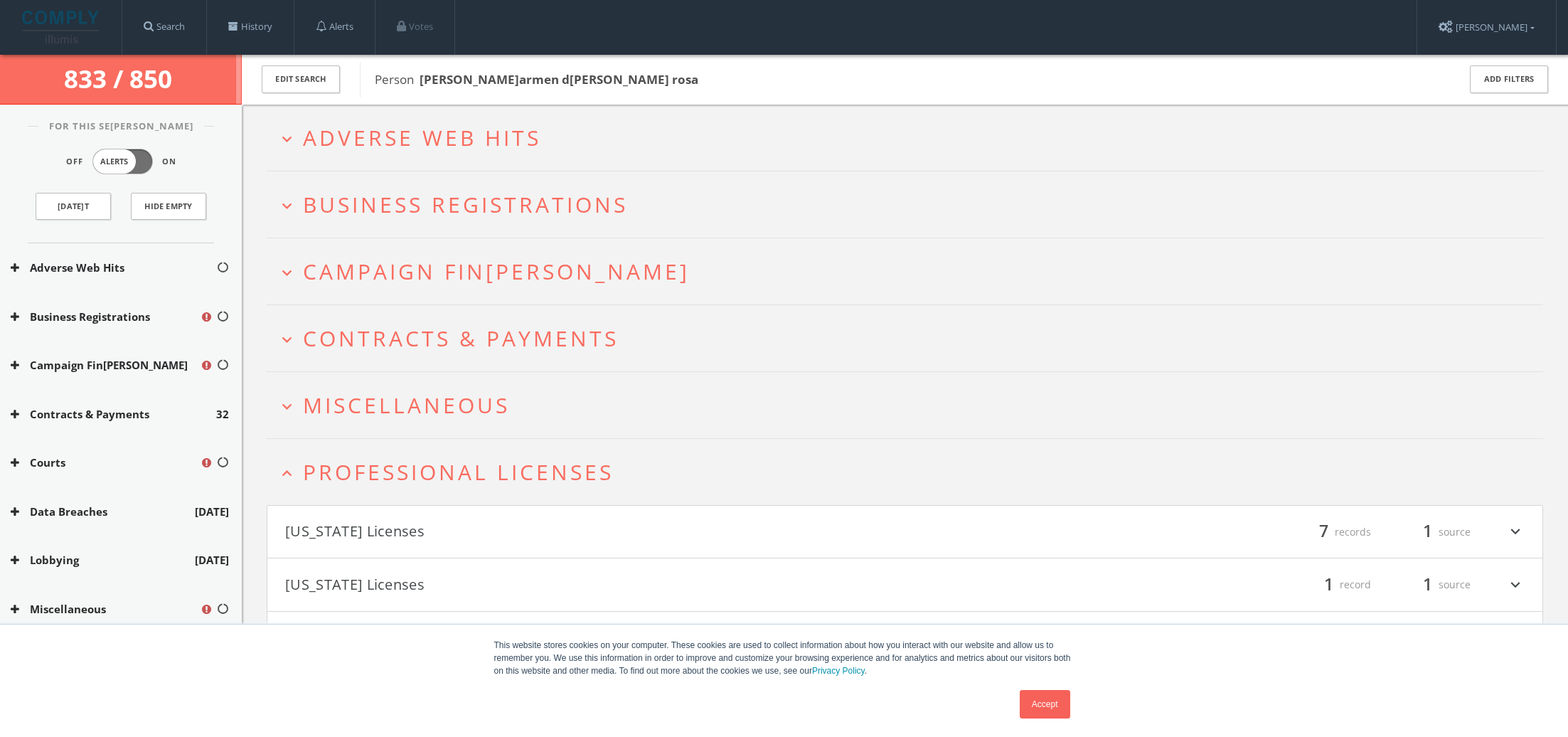
scroll to position [0, 0]
click at [343, 197] on span "Business Registrations" at bounding box center [465, 205] width 325 height 29
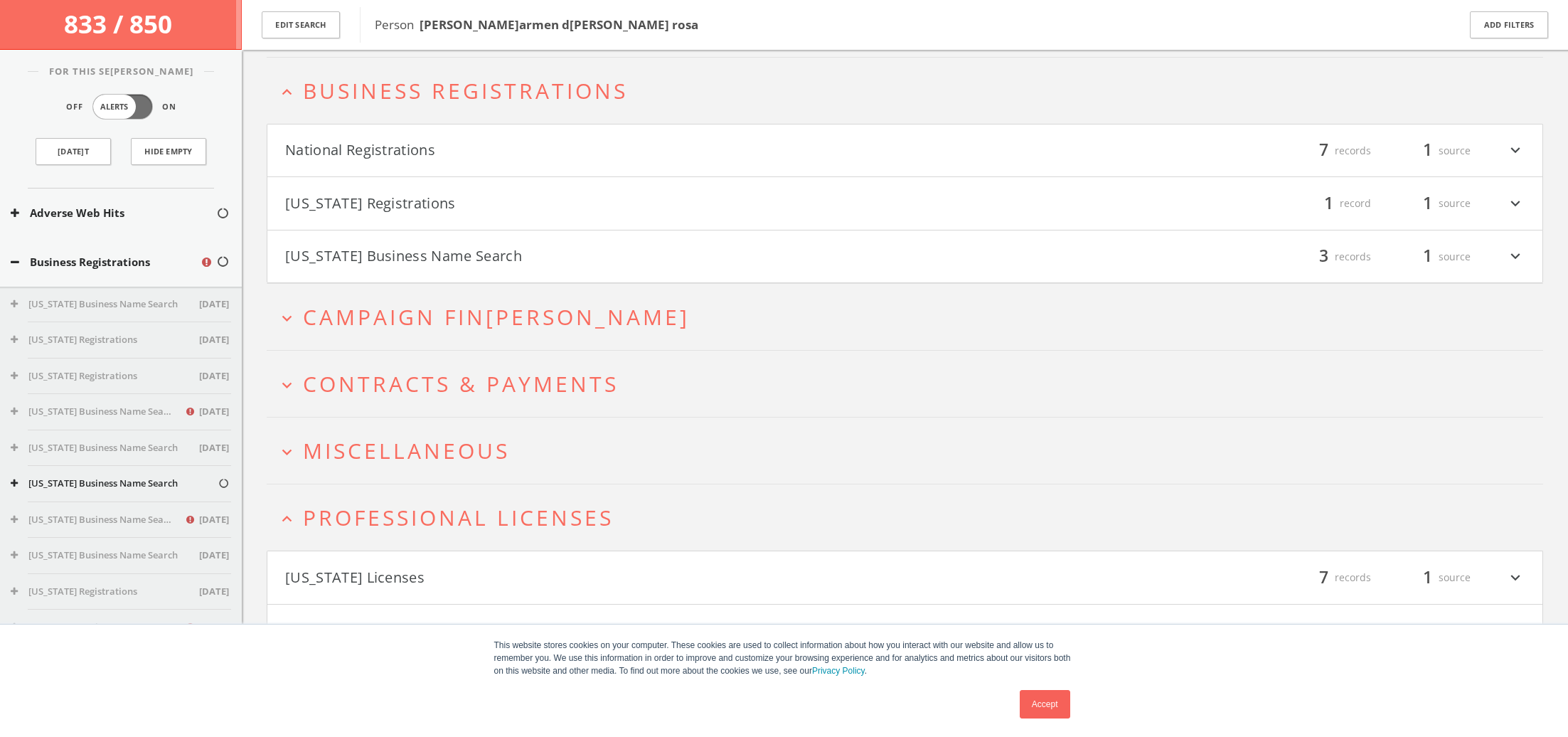
click at [356, 226] on h4 "[US_STATE] Registrations filter_list 1 record 1 source expand_more" at bounding box center [905, 204] width 1275 height 53
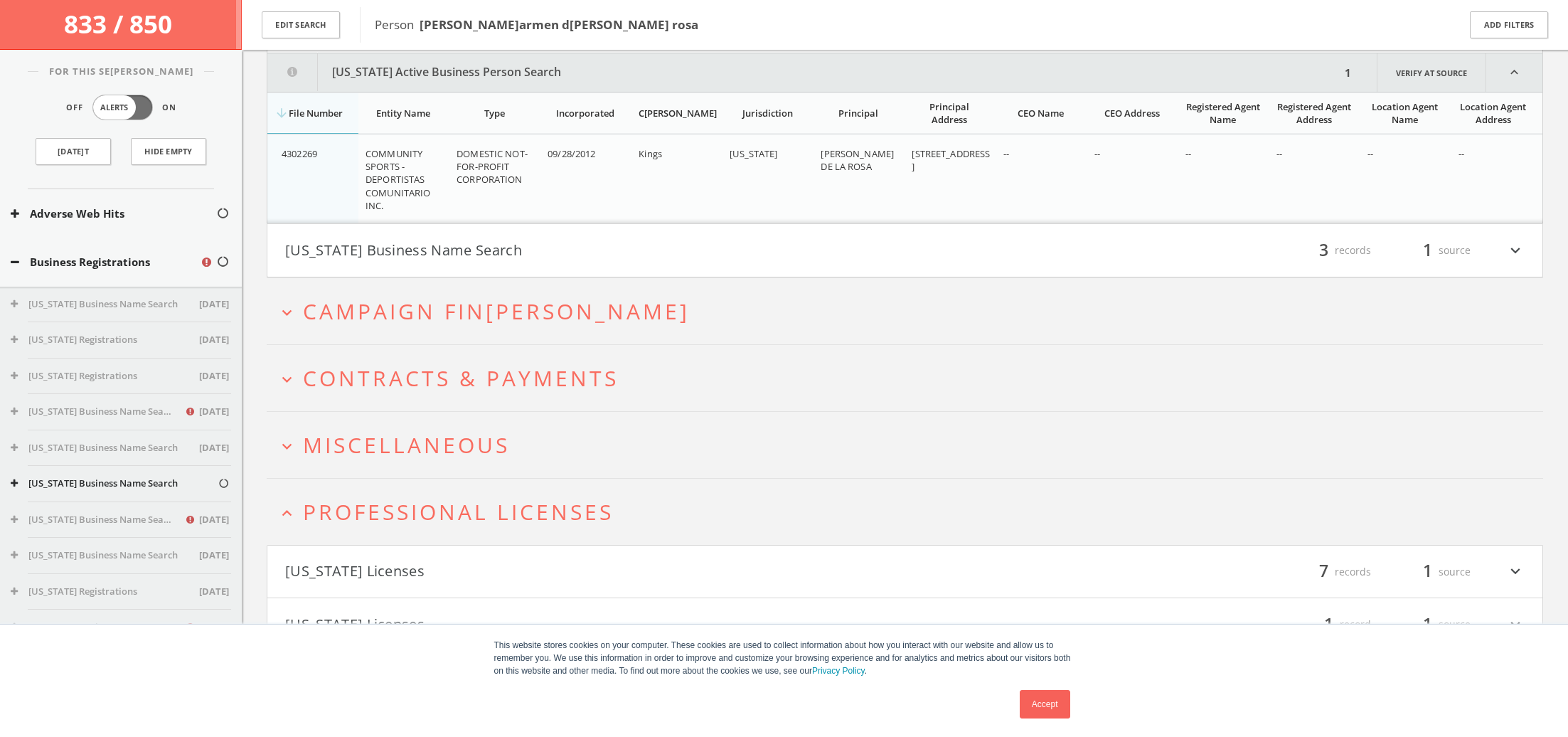
scroll to position [301, 0]
click at [383, 317] on span "Campaign Fin[PERSON_NAME]" at bounding box center [496, 308] width 387 height 29
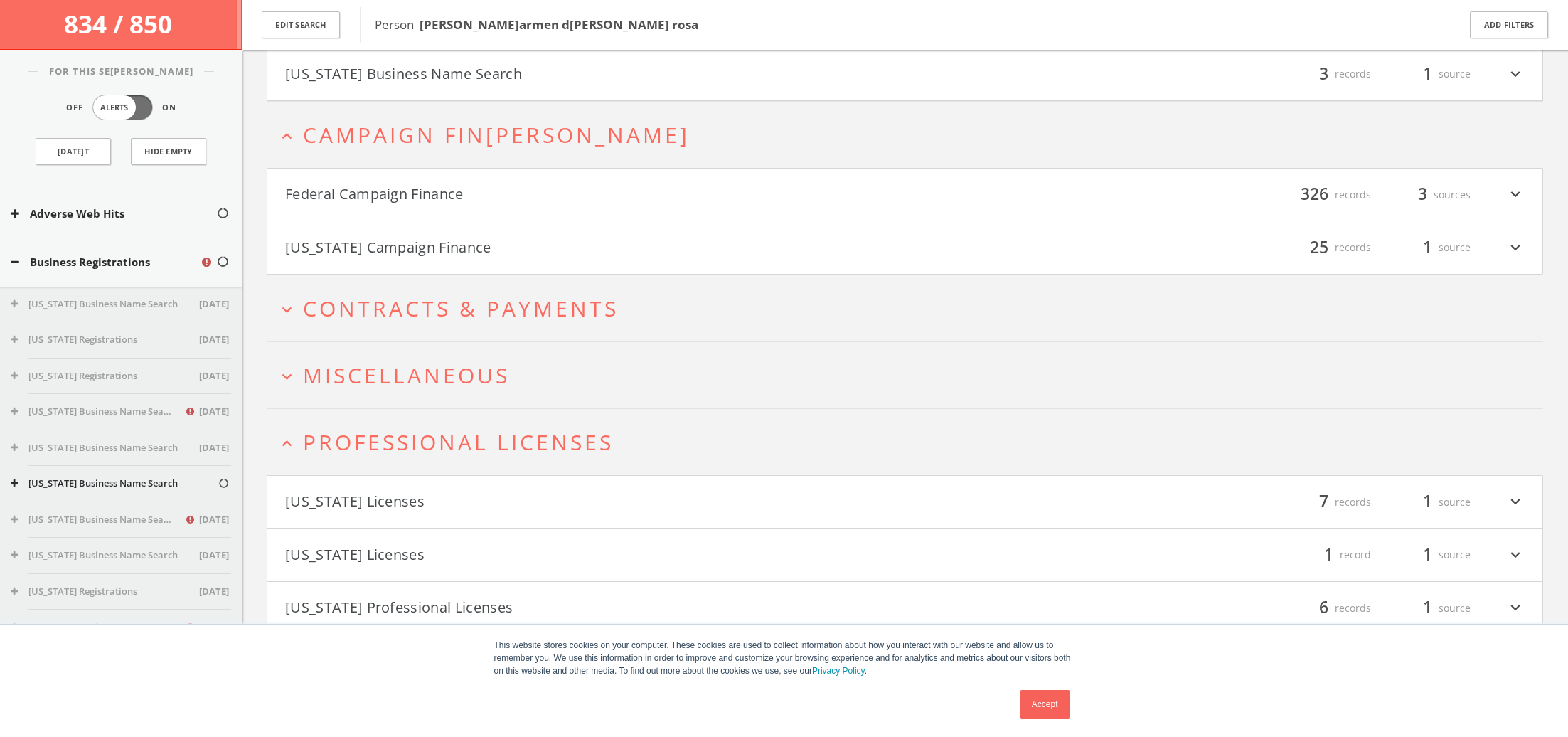
click at [407, 298] on span "Contracts & Payments" at bounding box center [460, 308] width 316 height 29
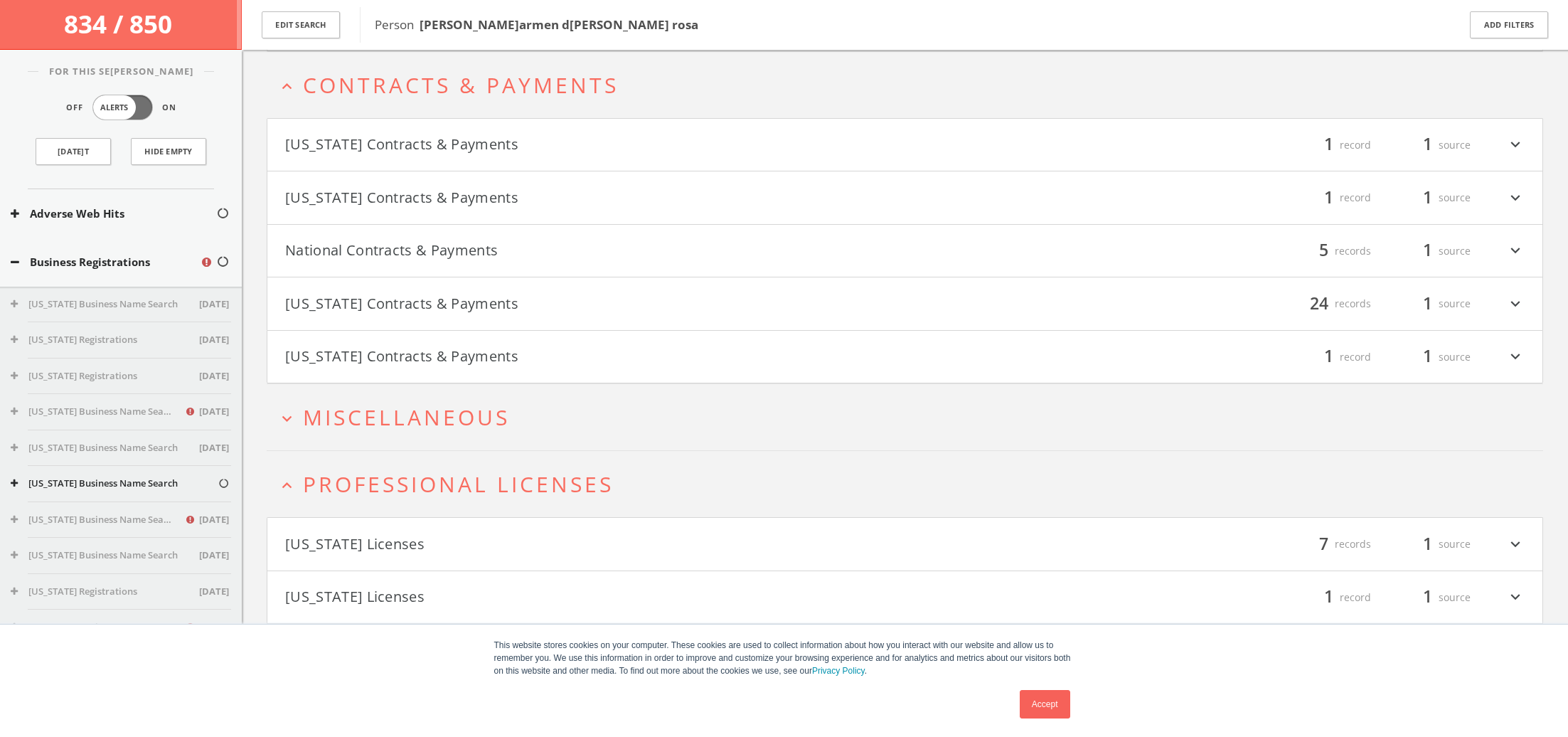
scroll to position [699, 0]
click at [417, 300] on button "[US_STATE] Contracts & Payments" at bounding box center [595, 302] width 620 height 25
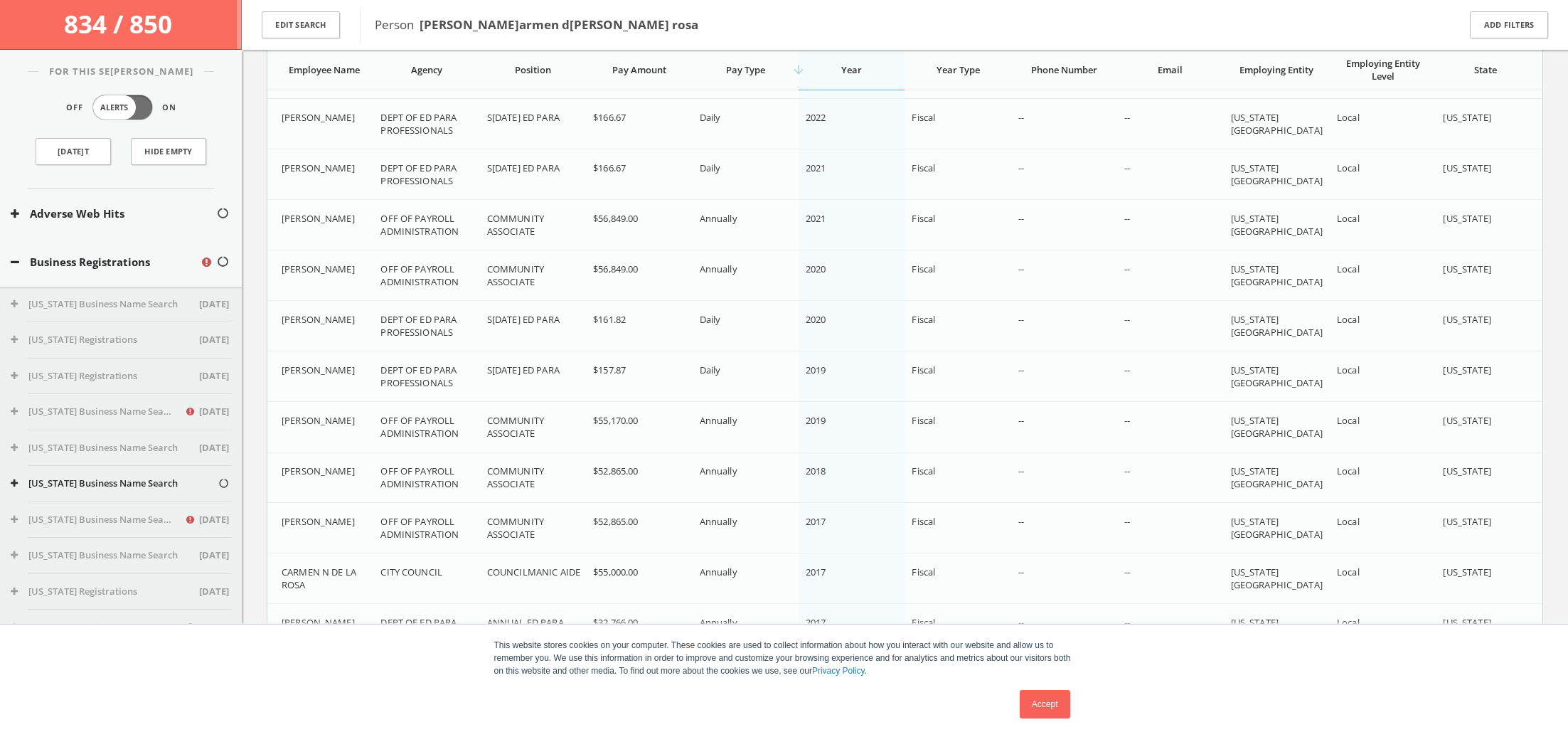
scroll to position [1214, 0]
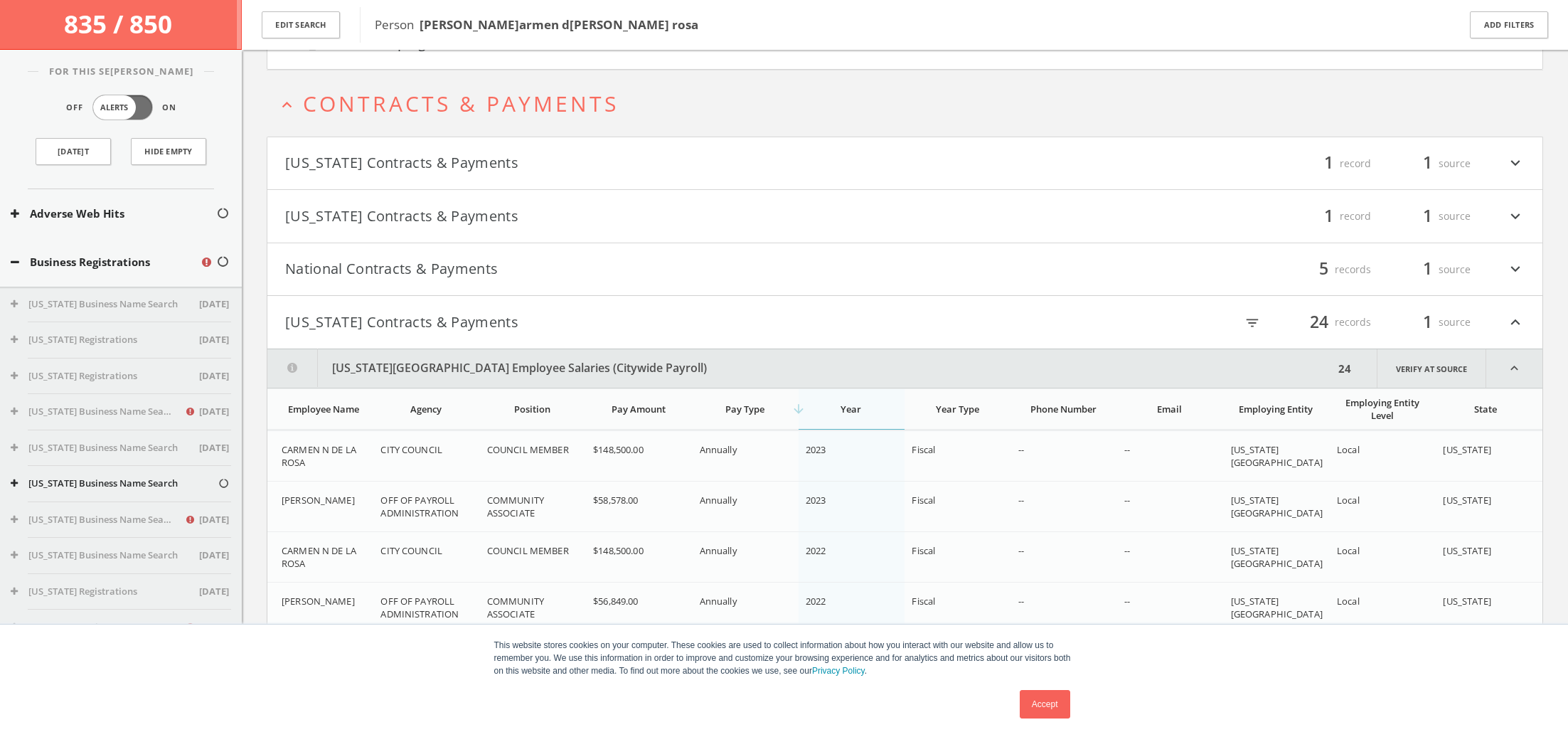
click at [402, 262] on button "National Contracts & Payments" at bounding box center [595, 269] width 620 height 25
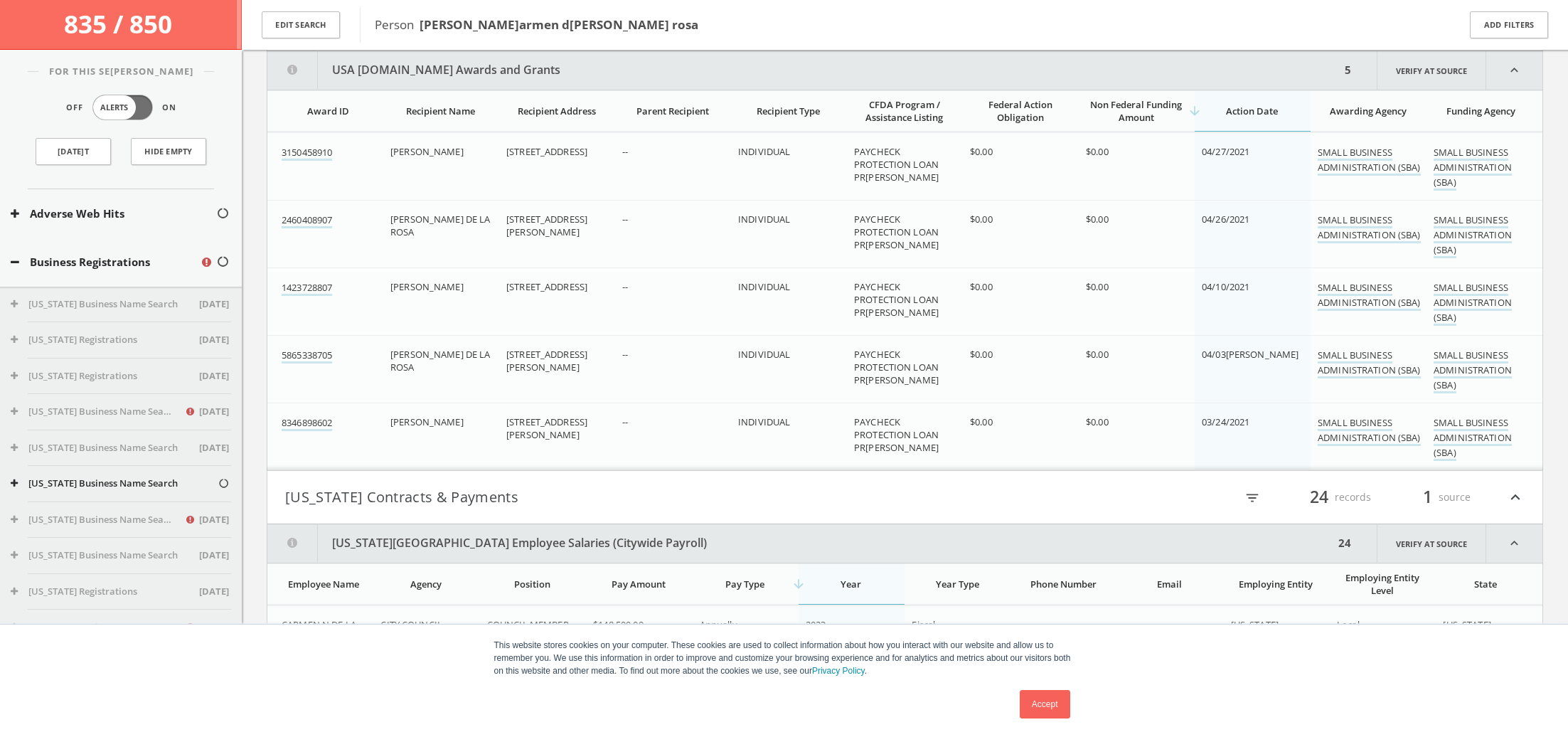
scroll to position [925, 0]
click at [312, 149] on link "3150458910" at bounding box center [307, 152] width 50 height 15
click at [318, 288] on link "1423728807" at bounding box center [307, 288] width 50 height 15
click at [22, 254] on button "Business Registrations" at bounding box center [106, 262] width 189 height 16
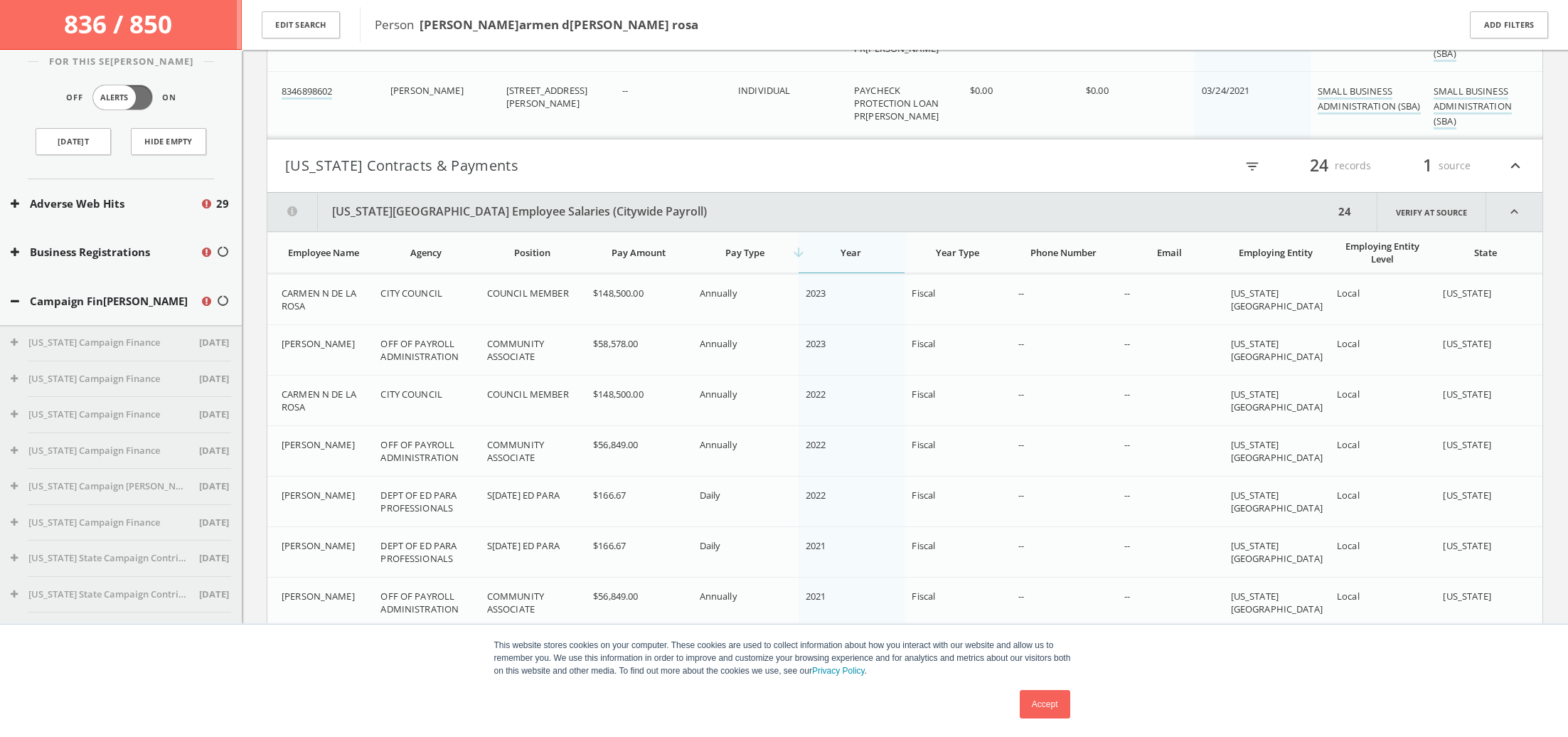
scroll to position [14, 0]
click at [25, 295] on button "Campaign Fin[PERSON_NAME]" at bounding box center [106, 298] width 189 height 16
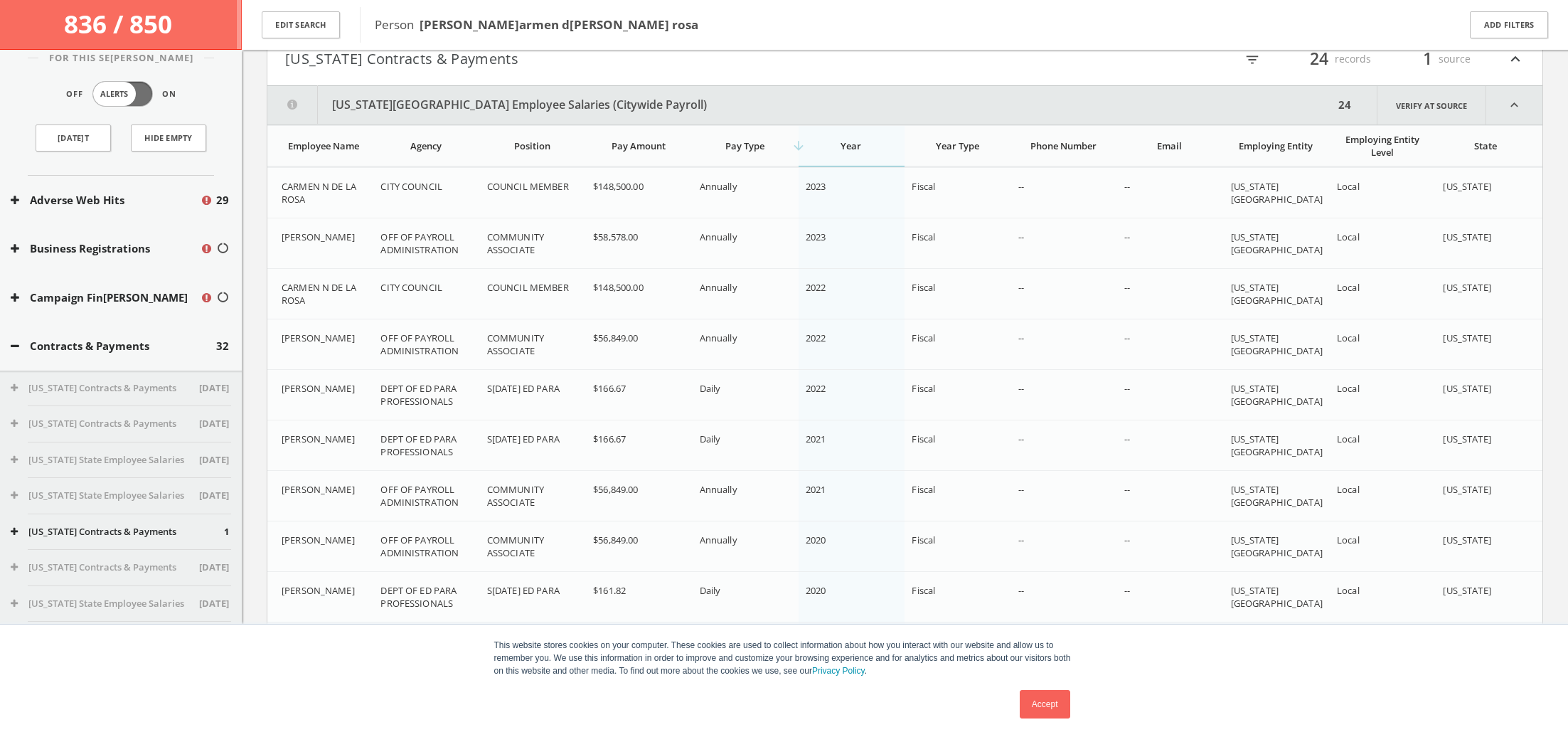
scroll to position [15, 0]
click at [24, 341] on button "Contracts & Payments" at bounding box center [114, 346] width 206 height 16
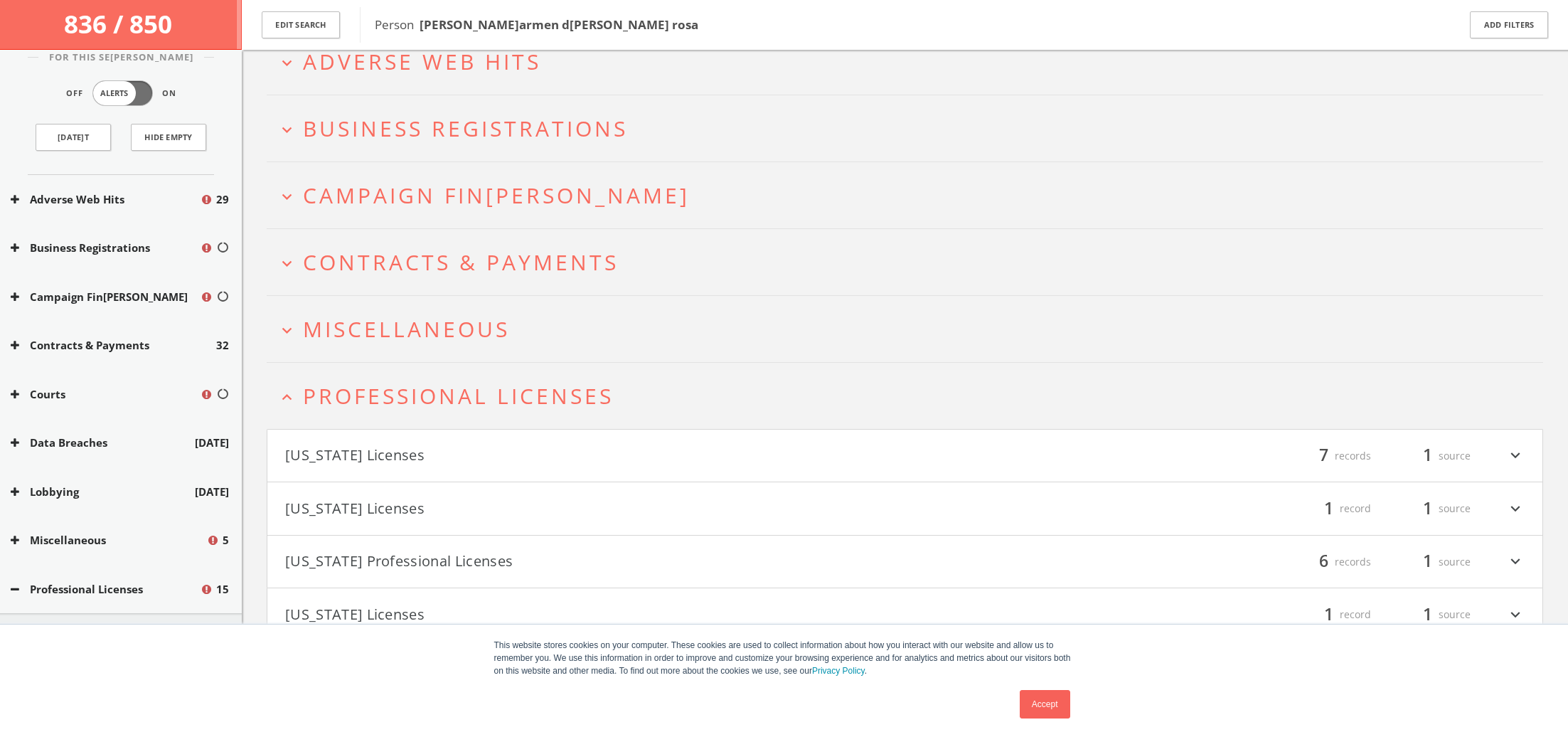
scroll to position [83, 0]
click at [407, 318] on span "Miscellaneous" at bounding box center [406, 329] width 206 height 29
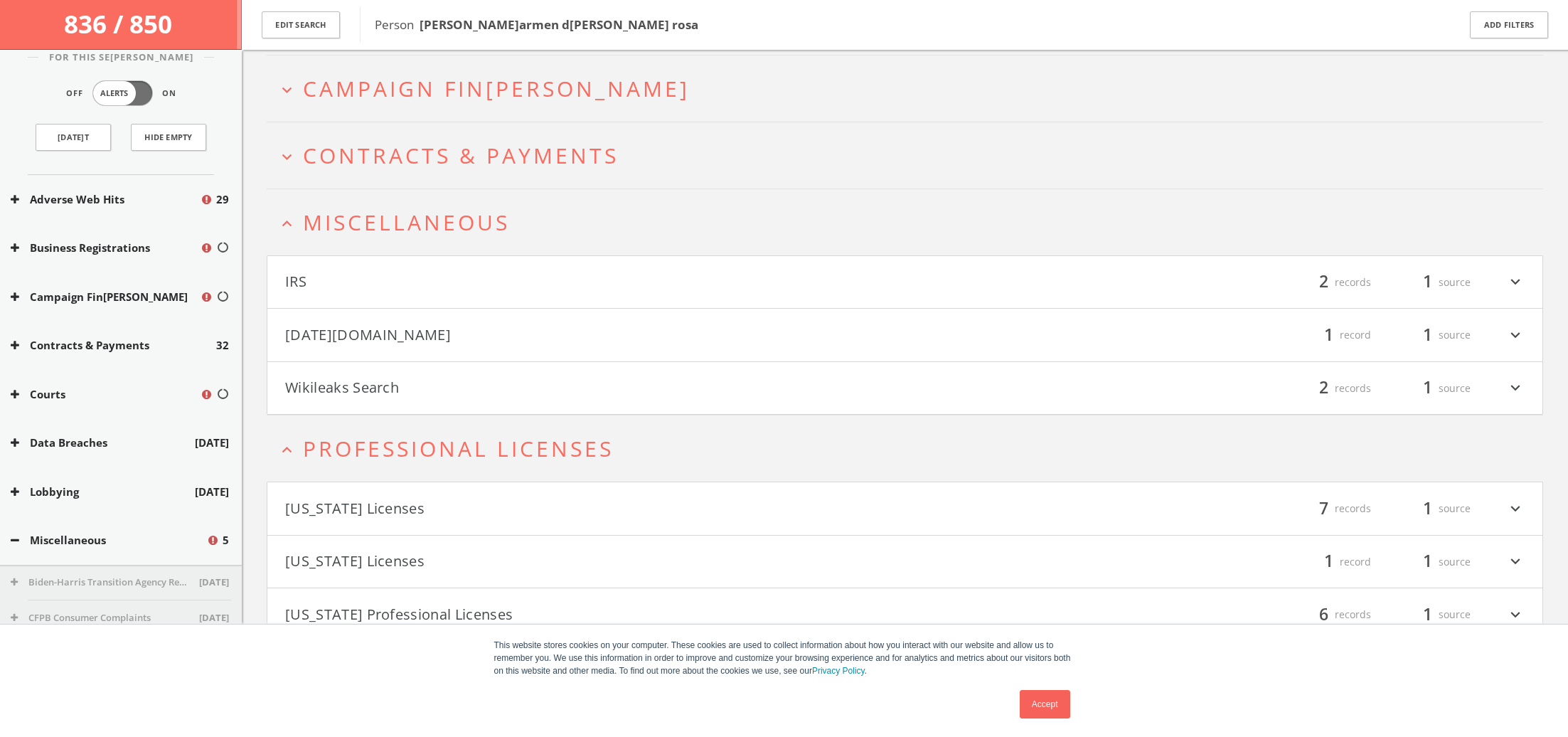
scroll to position [197, 0]
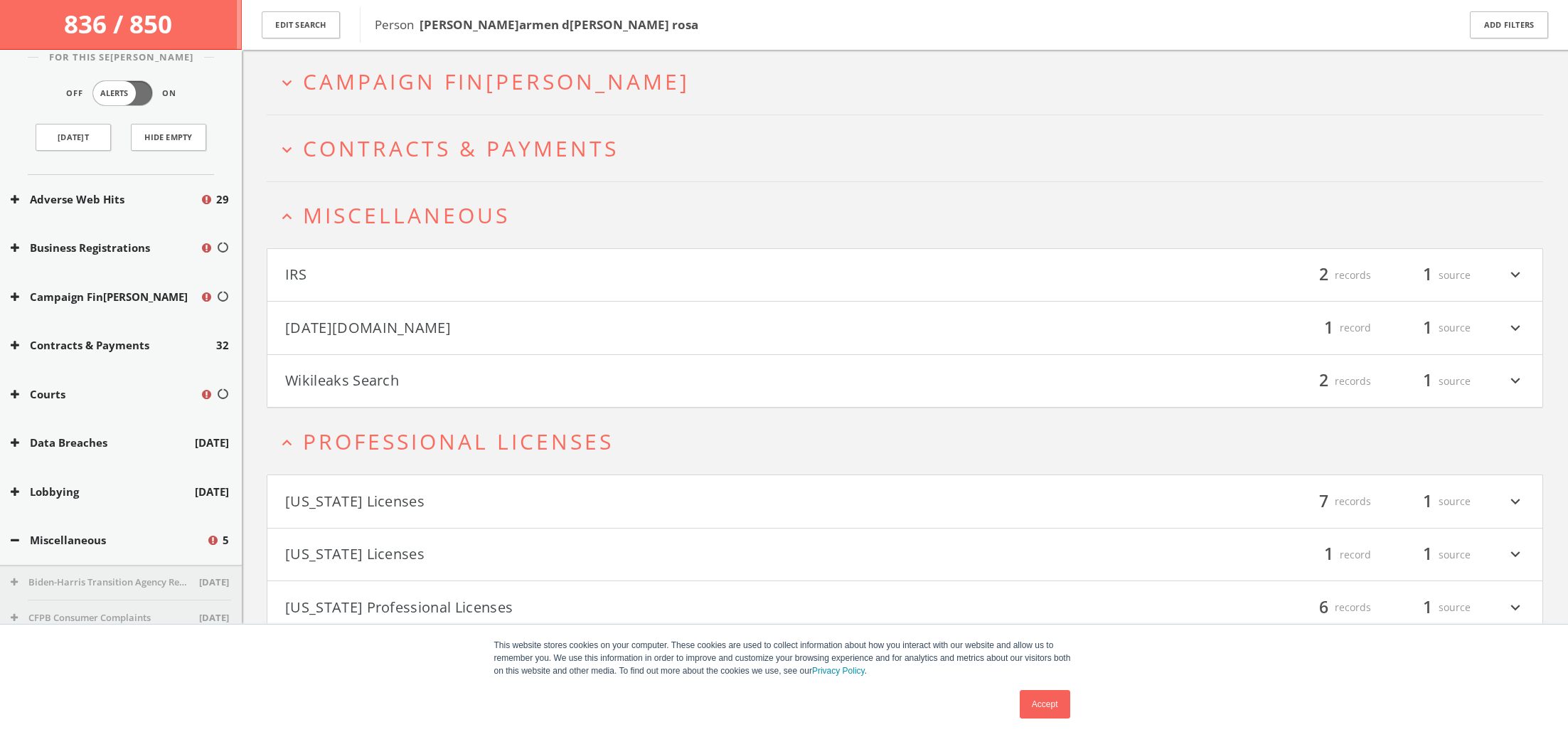
click at [432, 603] on button "[US_STATE] Professional Licenses" at bounding box center [595, 607] width 620 height 25
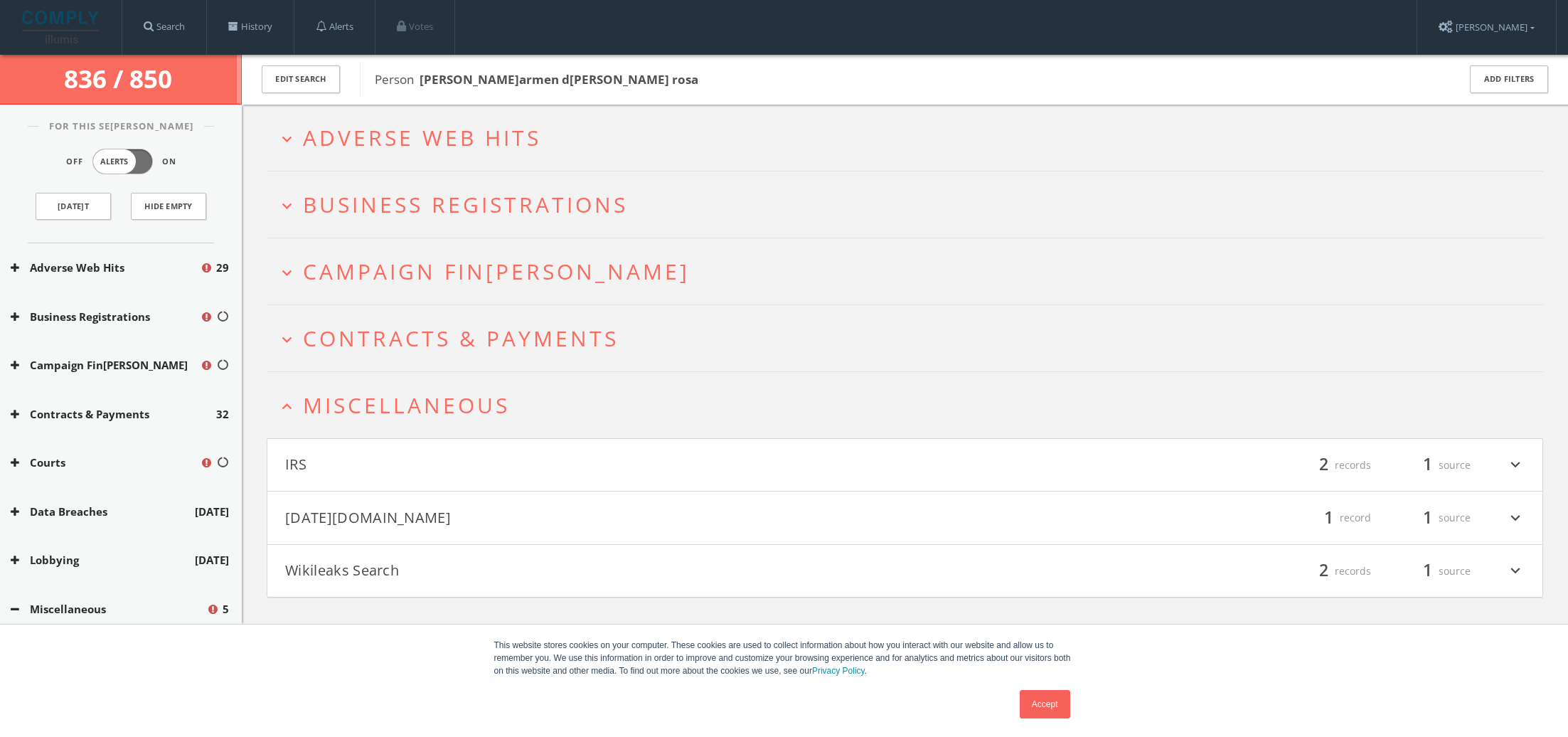
scroll to position [0, 0]
click at [87, 207] on link "[DATE]t" at bounding box center [73, 207] width 75 height 27
